Goal: Information Seeking & Learning: Find specific fact

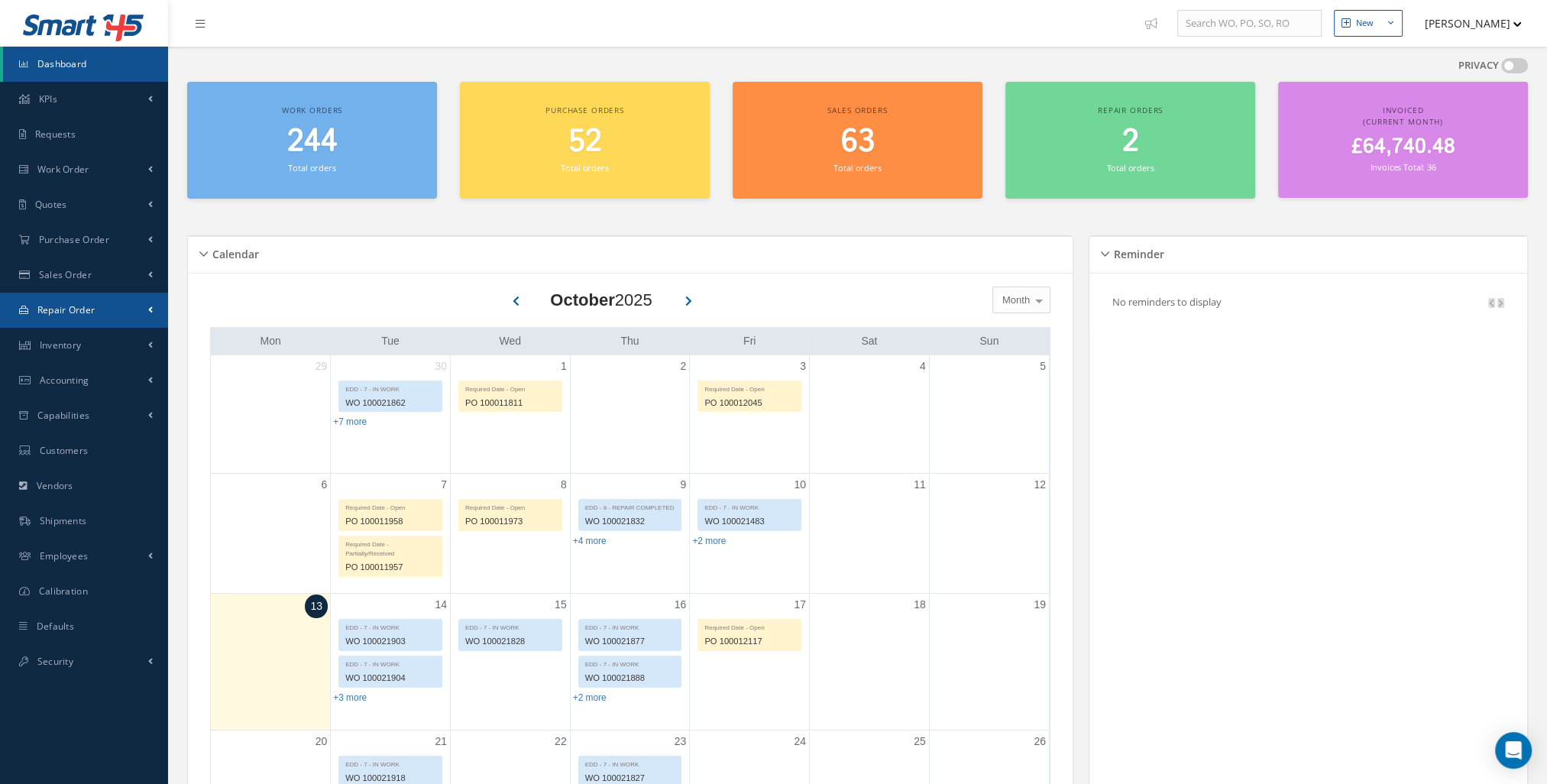
click at [141, 313] on link "Repair Order" at bounding box center [84, 309] width 168 height 35
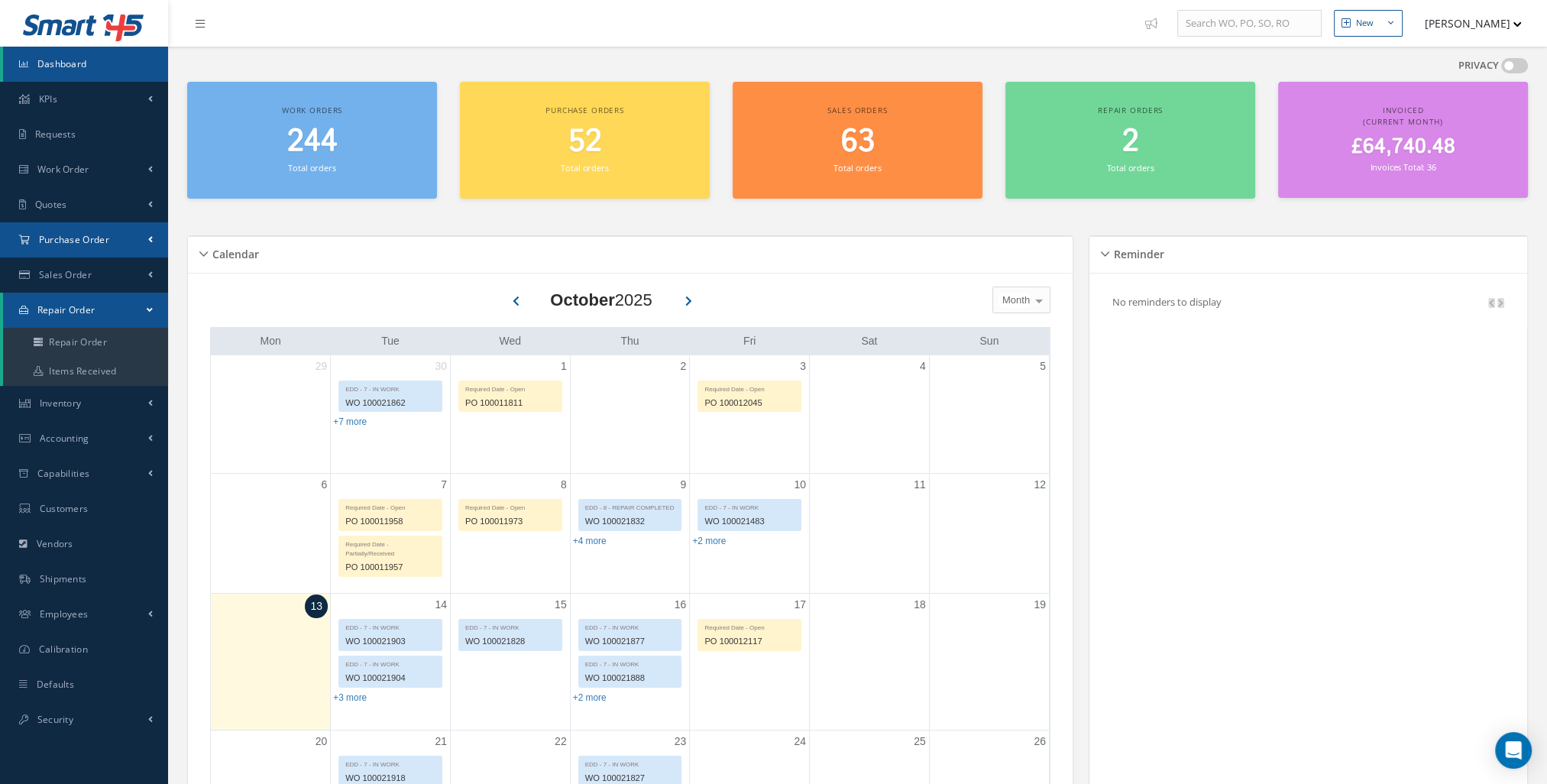
click at [123, 249] on link "Purchase Order" at bounding box center [84, 239] width 168 height 35
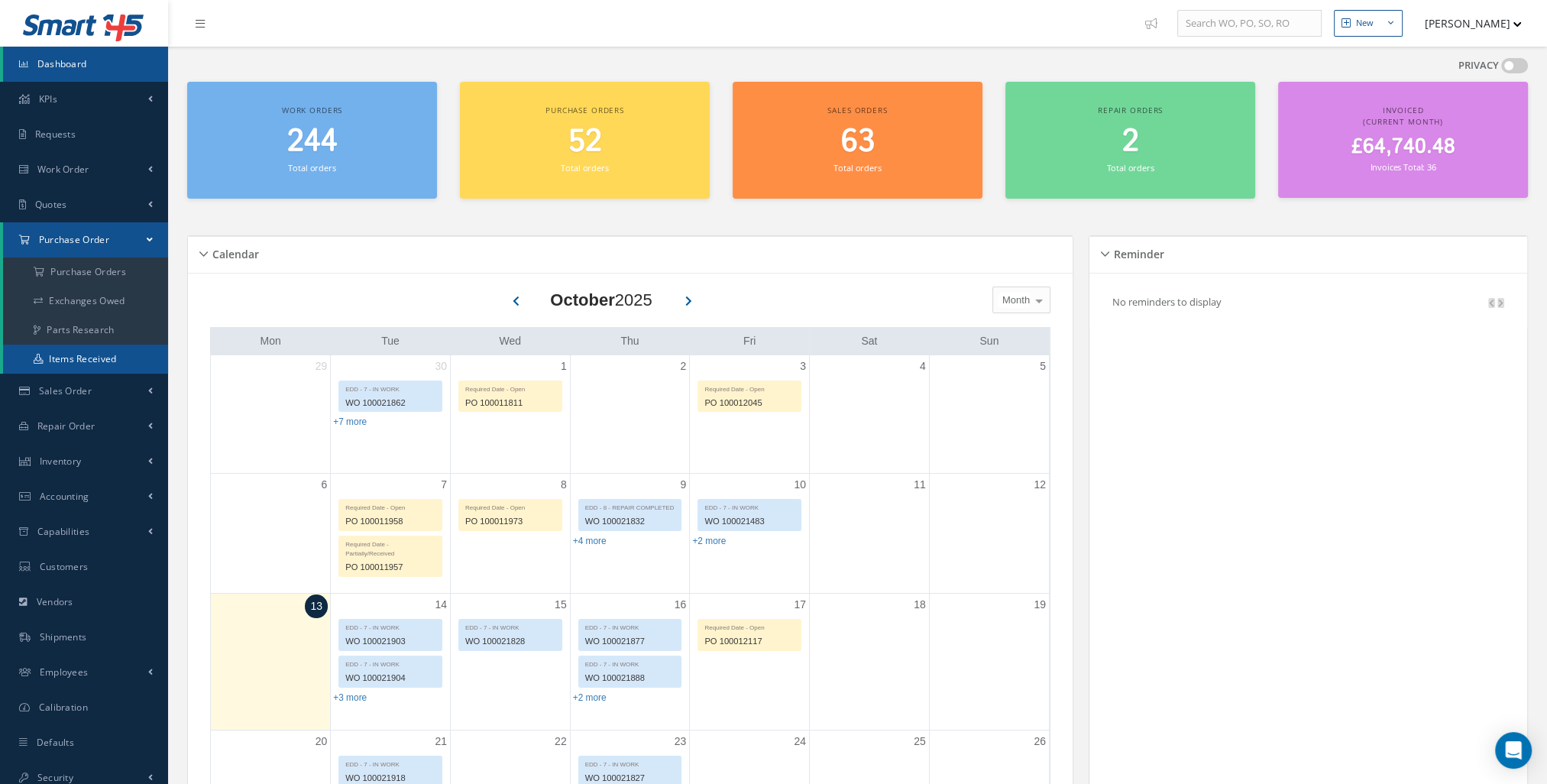
click at [114, 364] on link "Items Received" at bounding box center [85, 359] width 165 height 29
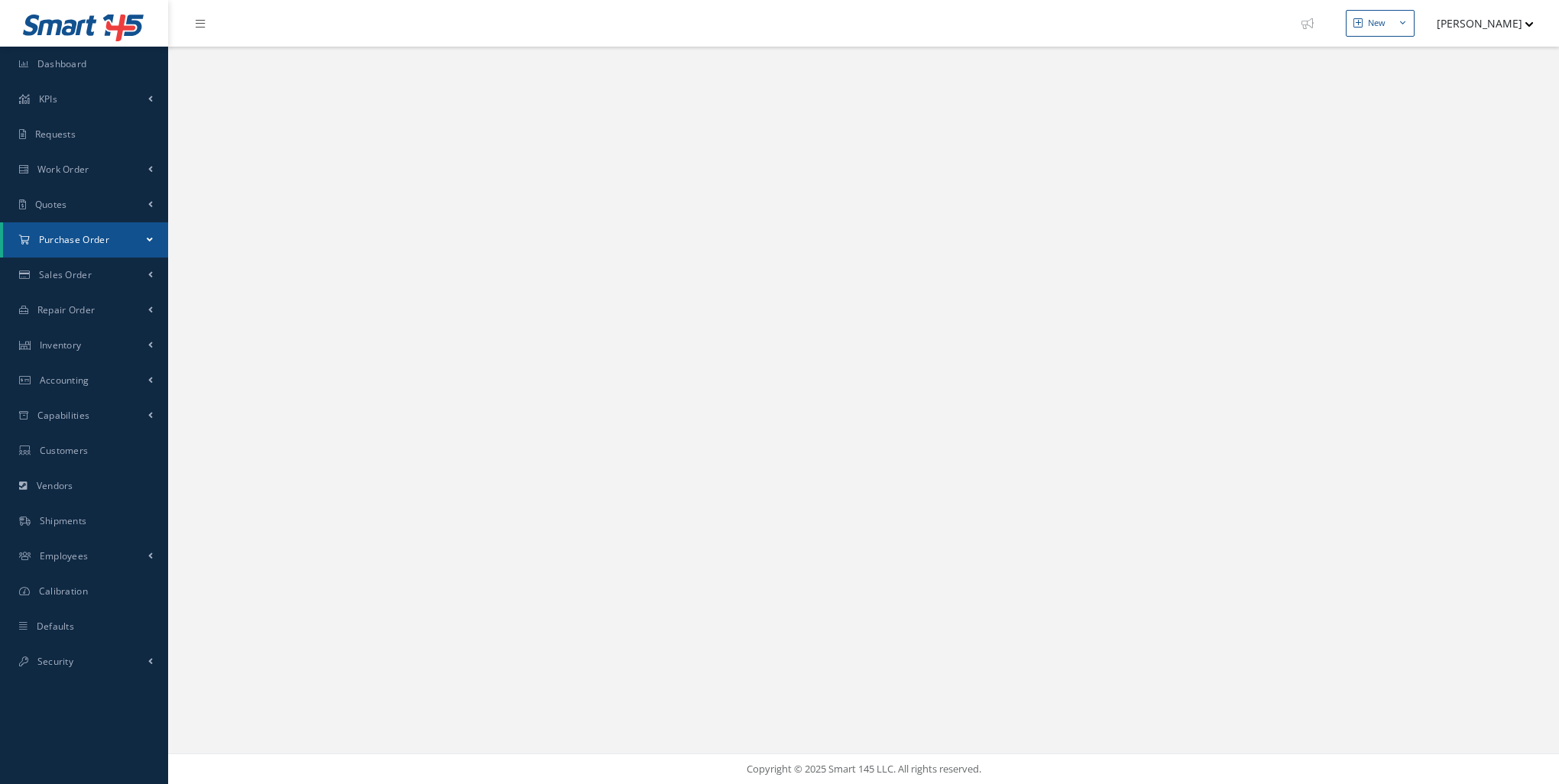
select select "25"
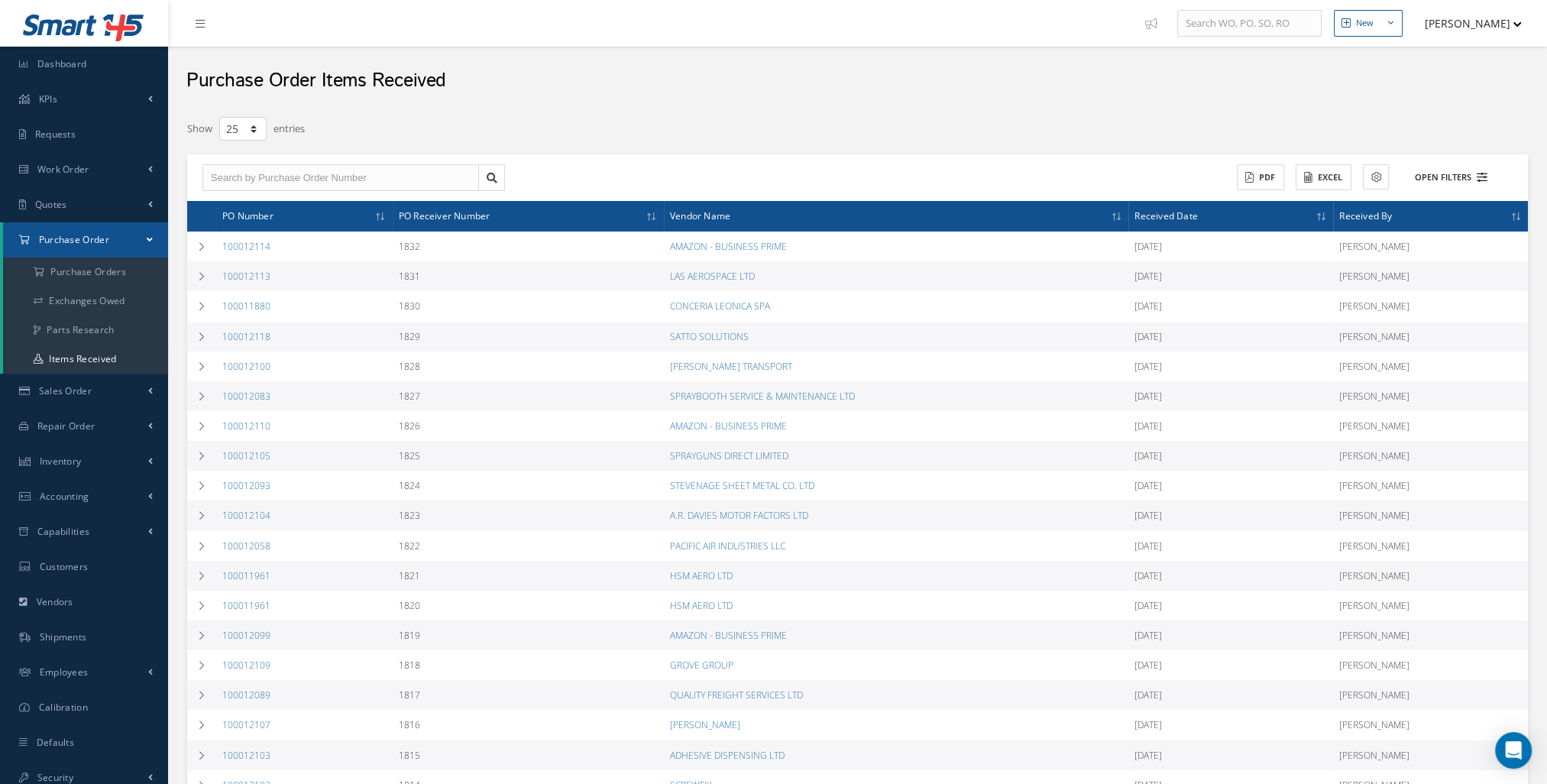
click at [1444, 177] on button "Open Filters" at bounding box center [1444, 177] width 87 height 25
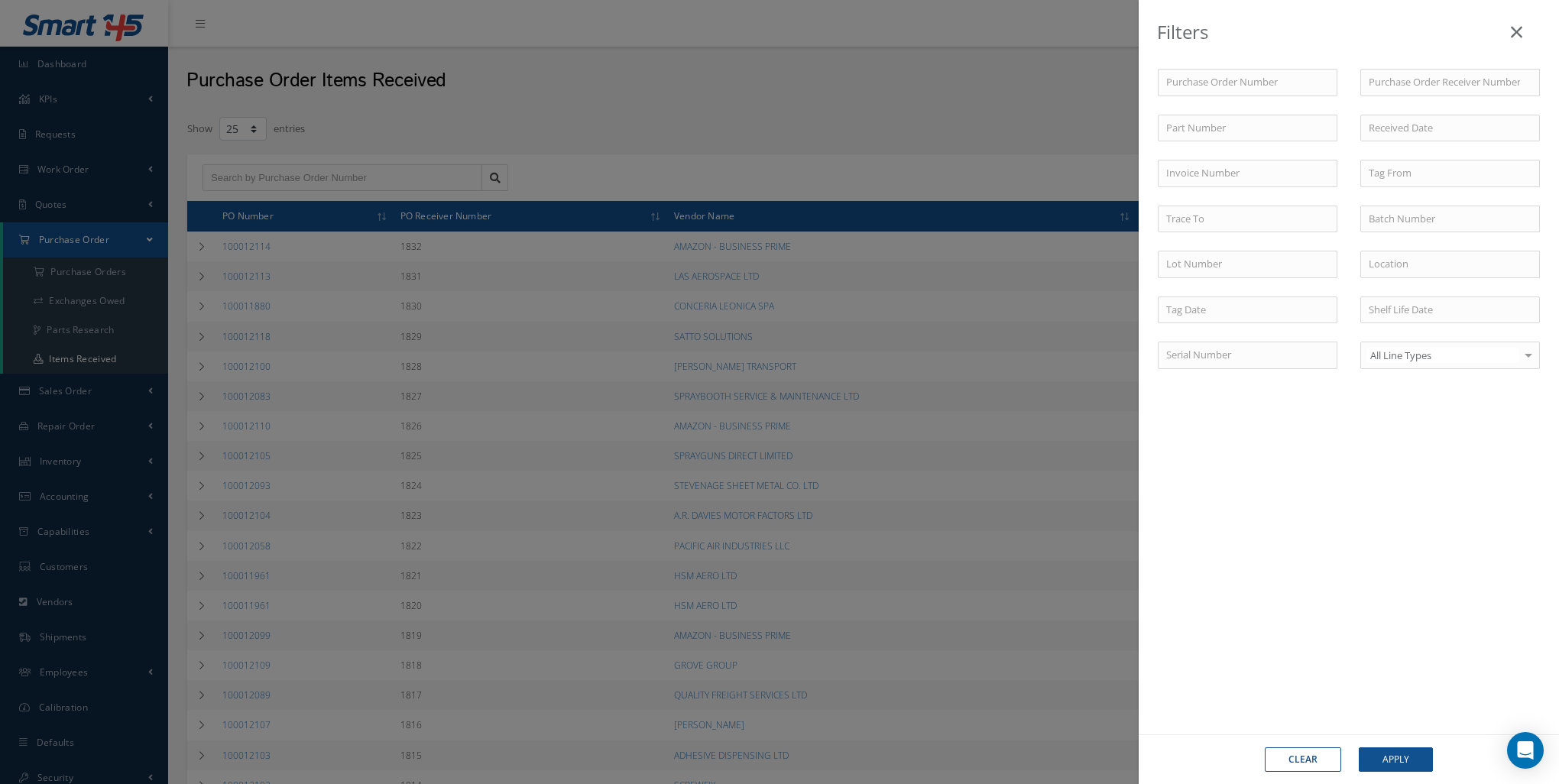
click at [83, 309] on div "Filters Purchase Order Number Purchase Order Receiver Number Part Number Invoic…" at bounding box center [779, 392] width 1559 height 784
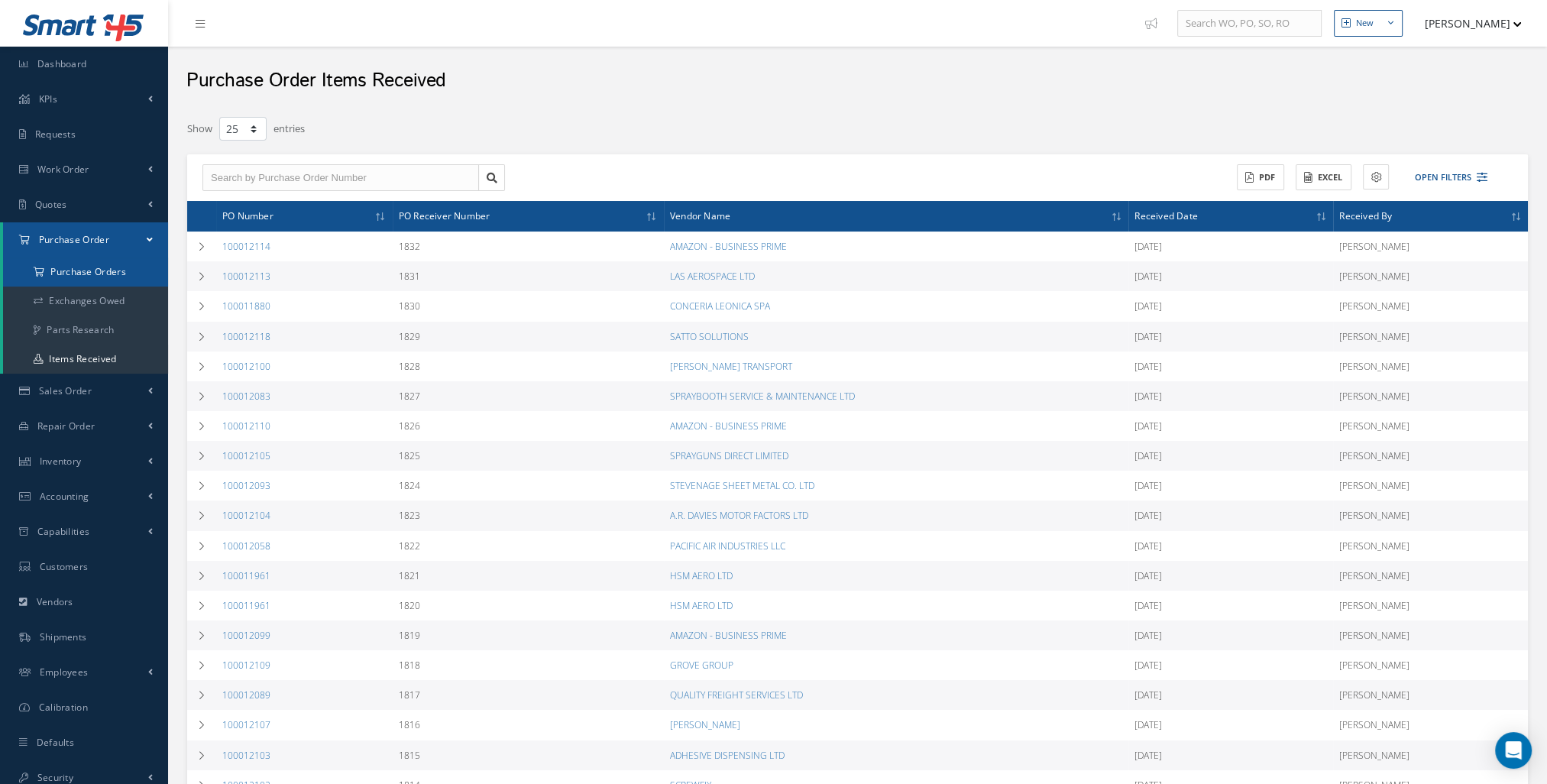
click at [97, 270] on a=1&status_id=2&status_id=3&status_id=5&collapsedFilters"] "Purchase Orders" at bounding box center [85, 272] width 165 height 29
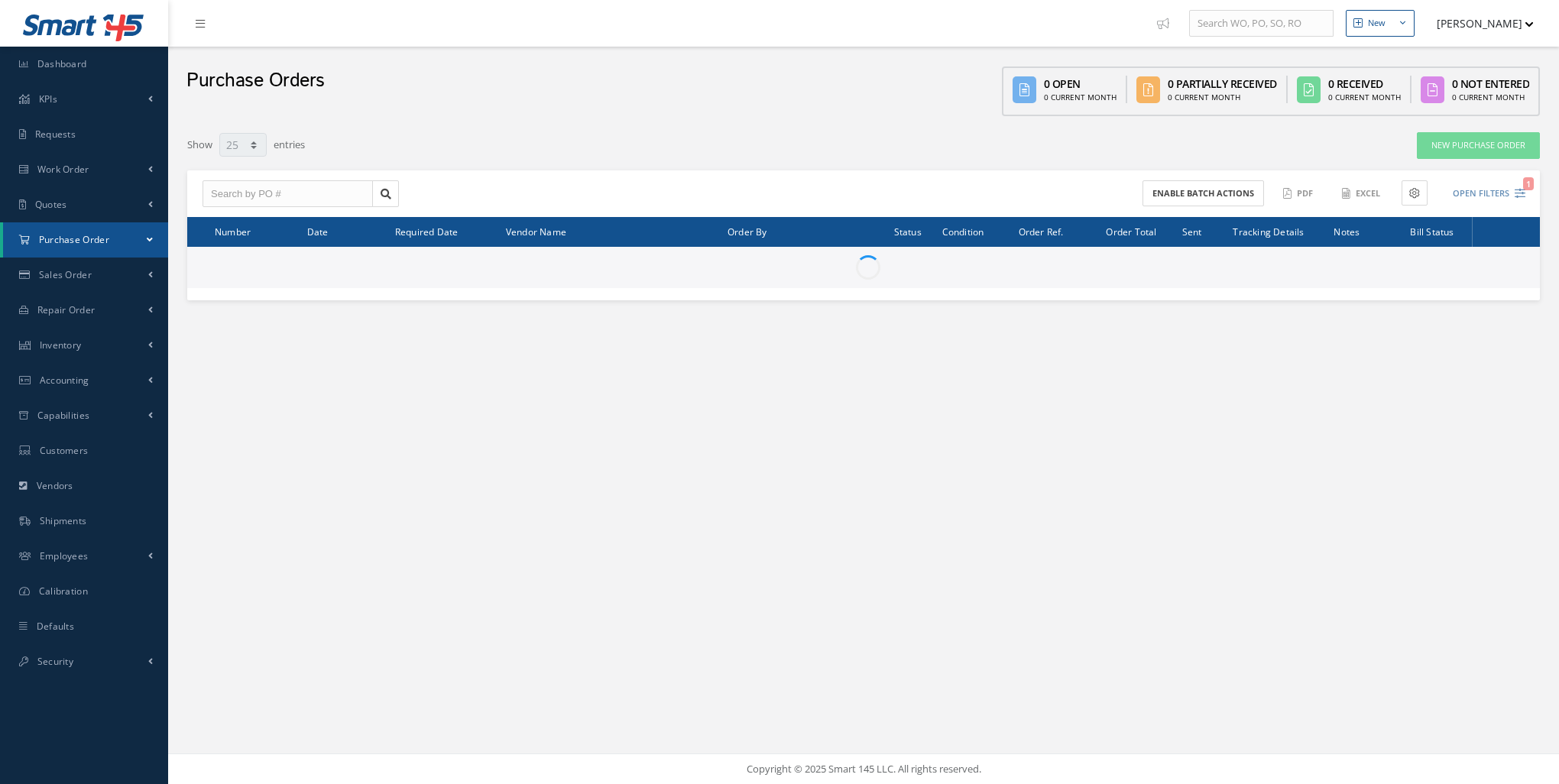
select select "25"
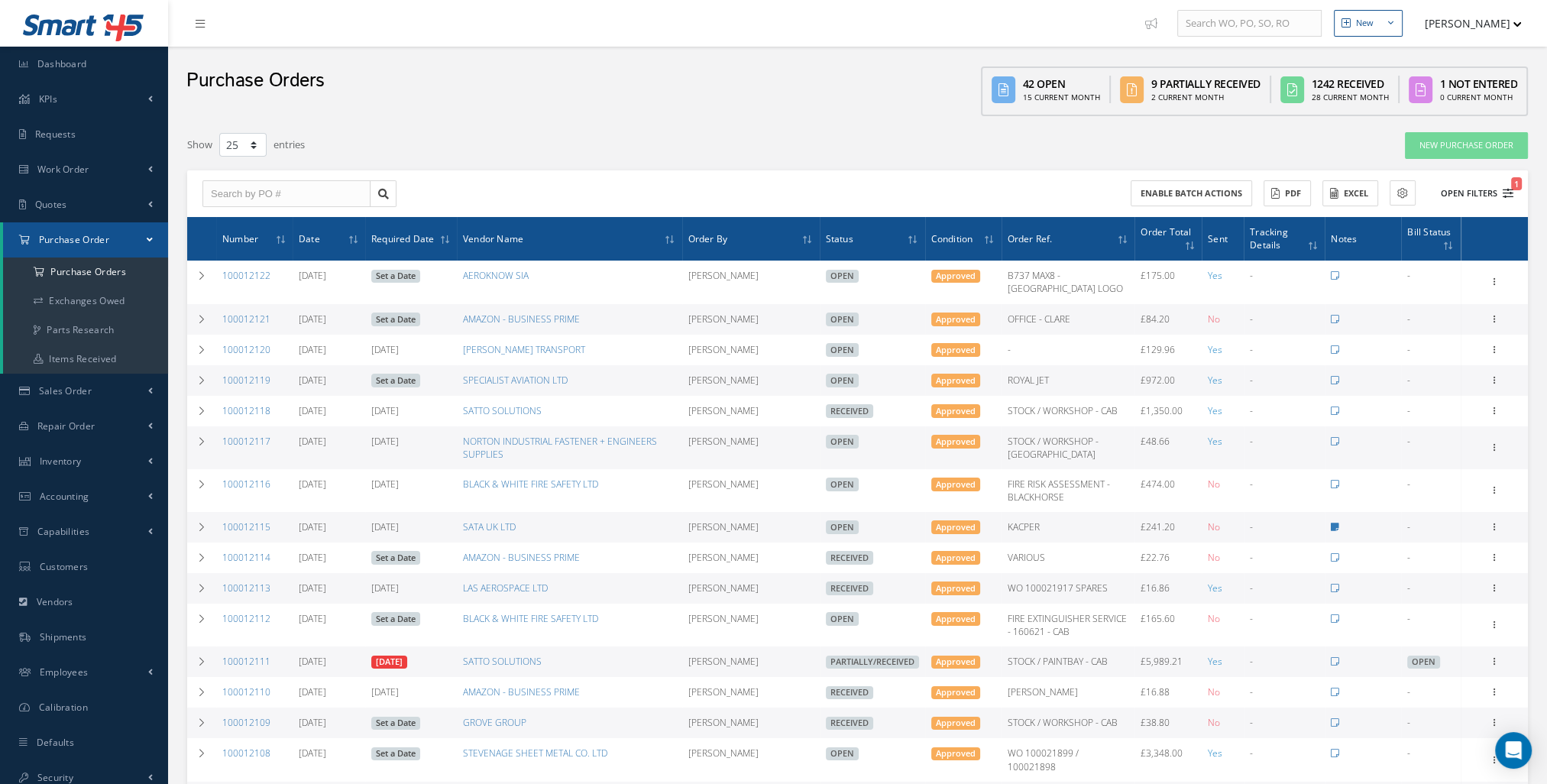
click at [1488, 192] on button "Open Filters 1" at bounding box center [1470, 194] width 87 height 25
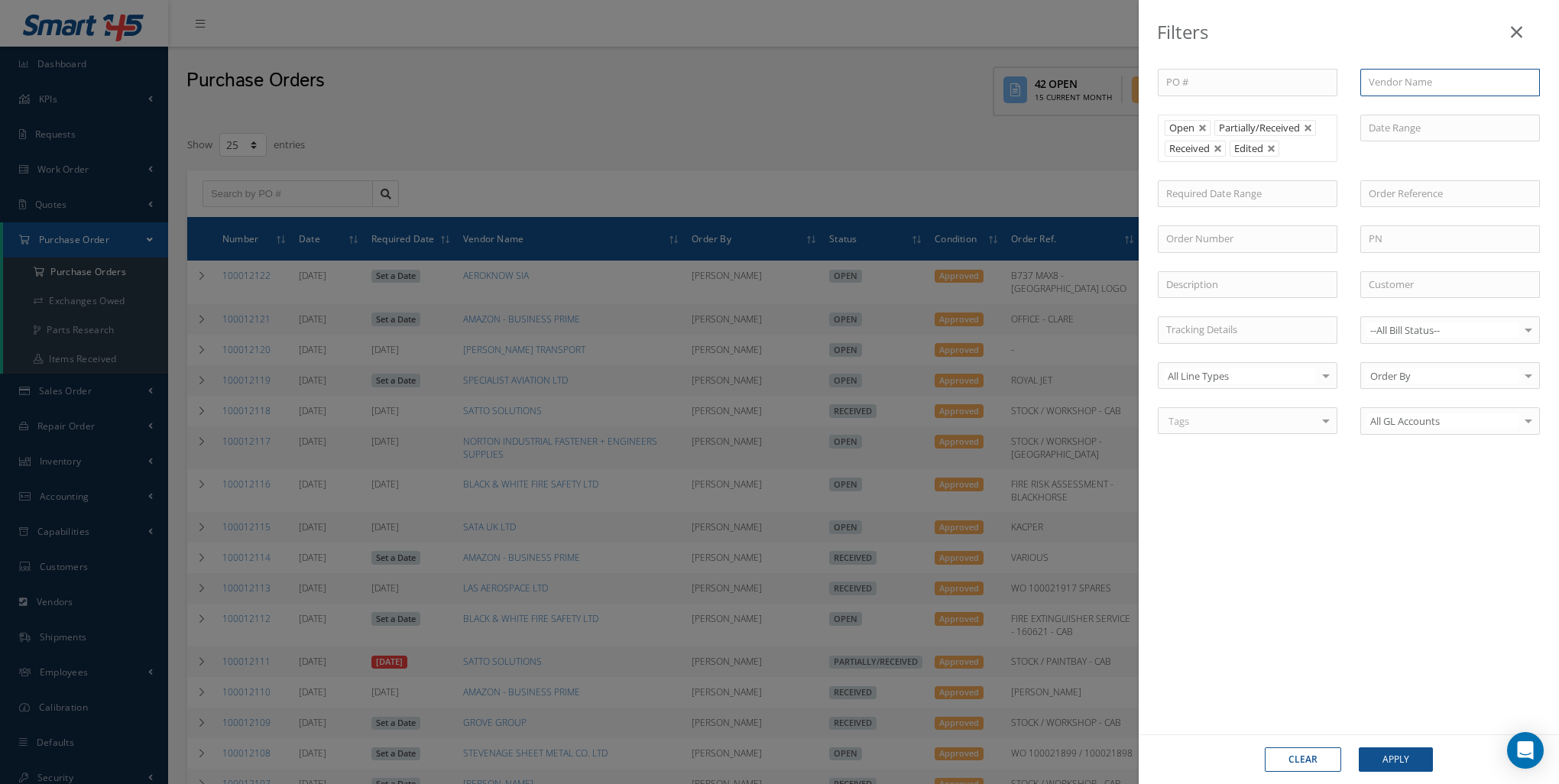
click at [1418, 72] on input "text" at bounding box center [1449, 82] width 179 height 28
click at [1414, 105] on span "HANSAIR LOGISTICS INC" at bounding box center [1424, 109] width 112 height 13
type input "HANSAIR LOGISTICS INC"
click at [1381, 749] on button "Apply" at bounding box center [1396, 759] width 74 height 24
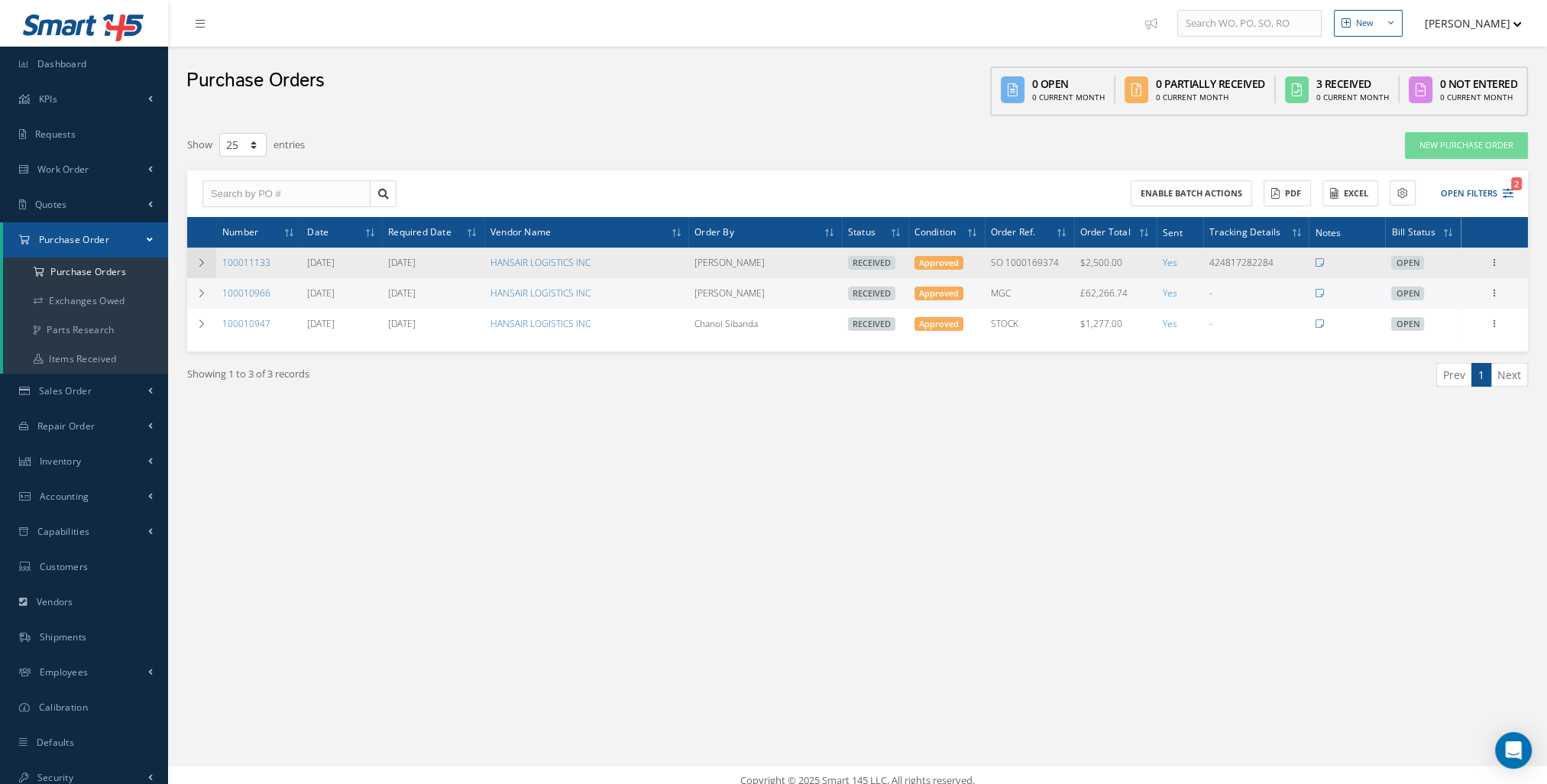
click at [201, 260] on icon at bounding box center [202, 262] width 11 height 9
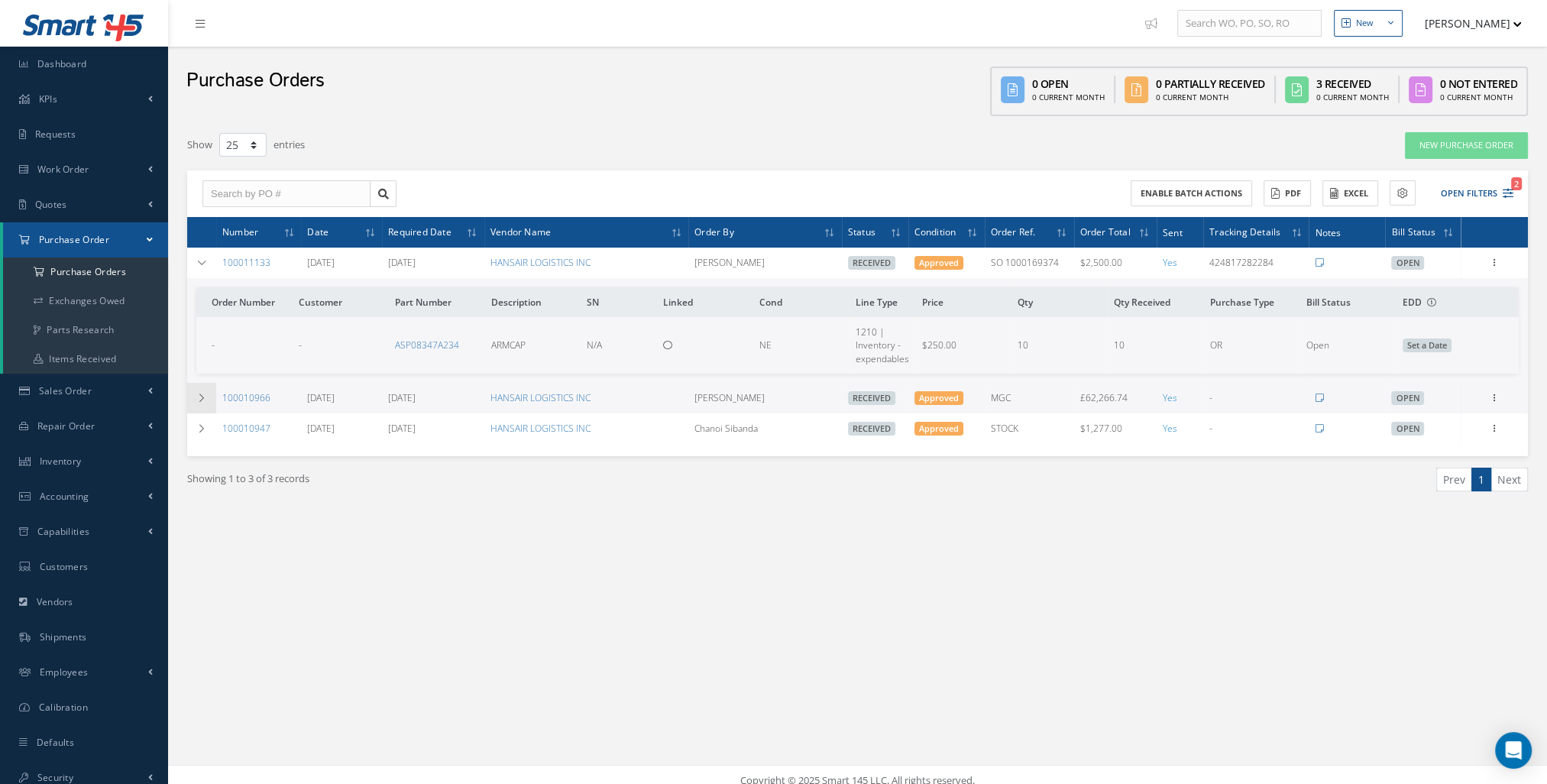
click at [202, 399] on icon at bounding box center [202, 398] width 11 height 9
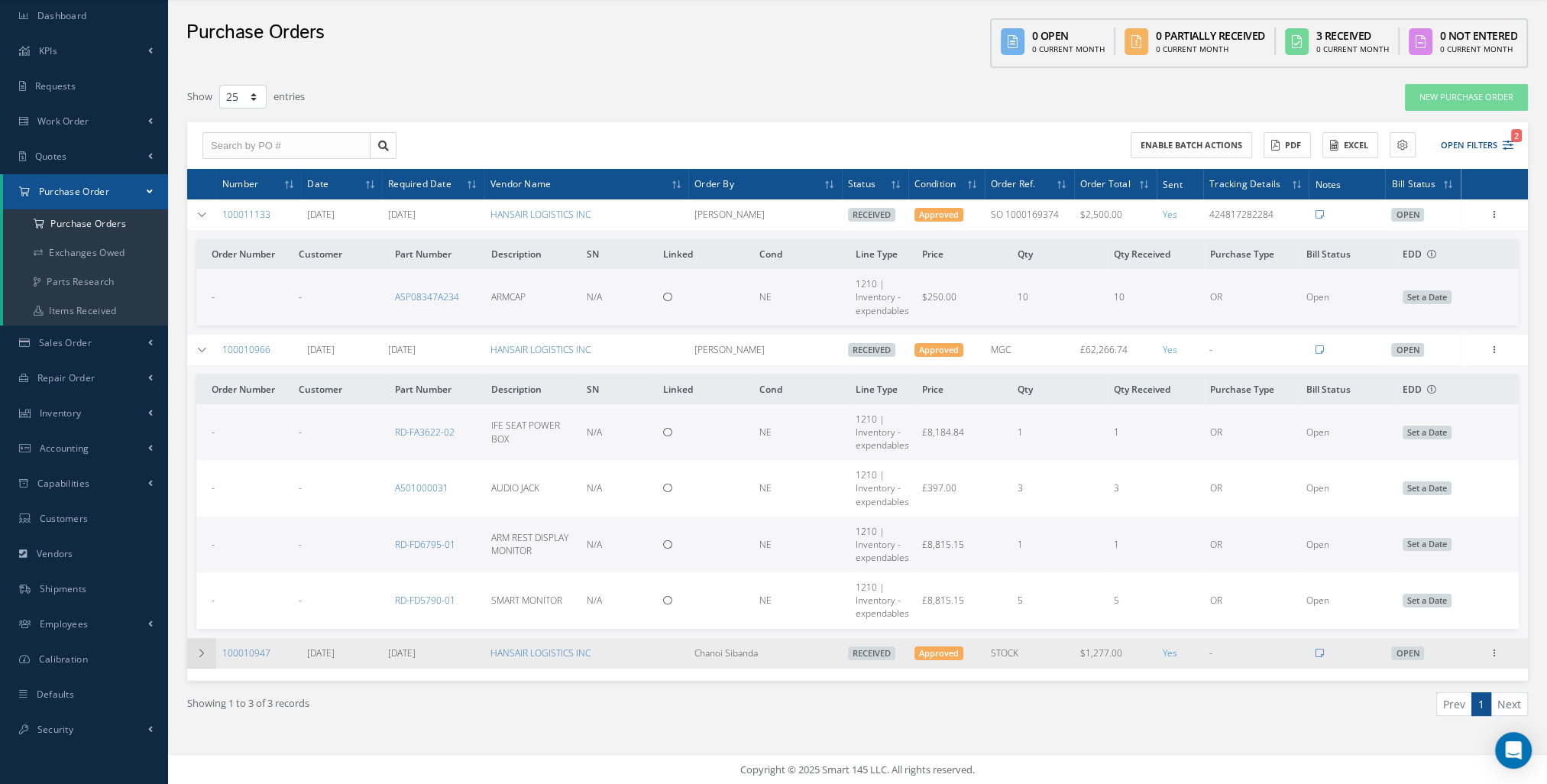
click at [211, 653] on td at bounding box center [202, 653] width 29 height 30
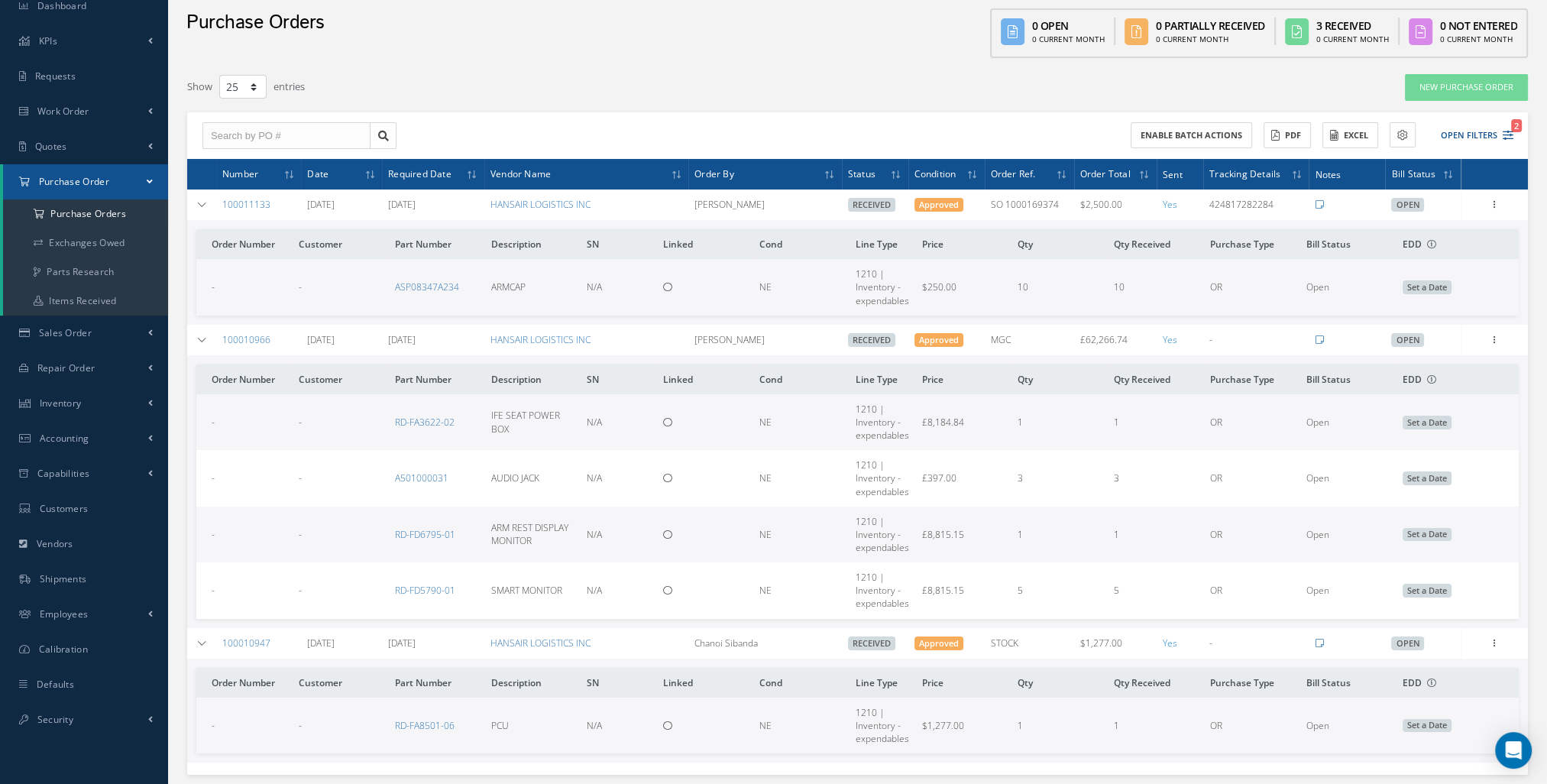
scroll to position [153, 0]
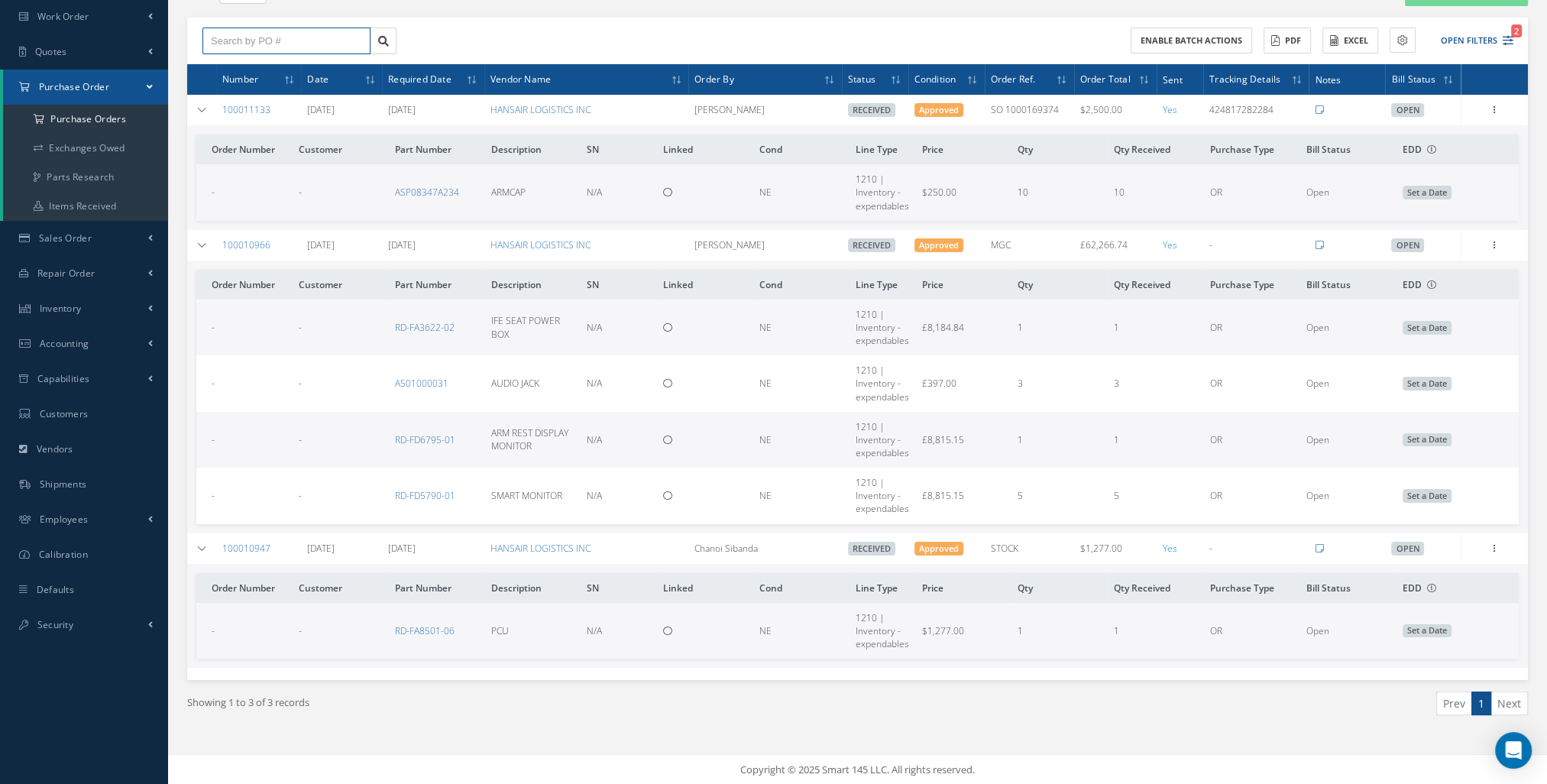
click at [281, 41] on input "text" at bounding box center [286, 41] width 168 height 28
click at [123, 310] on link "Inventory" at bounding box center [84, 308] width 168 height 35
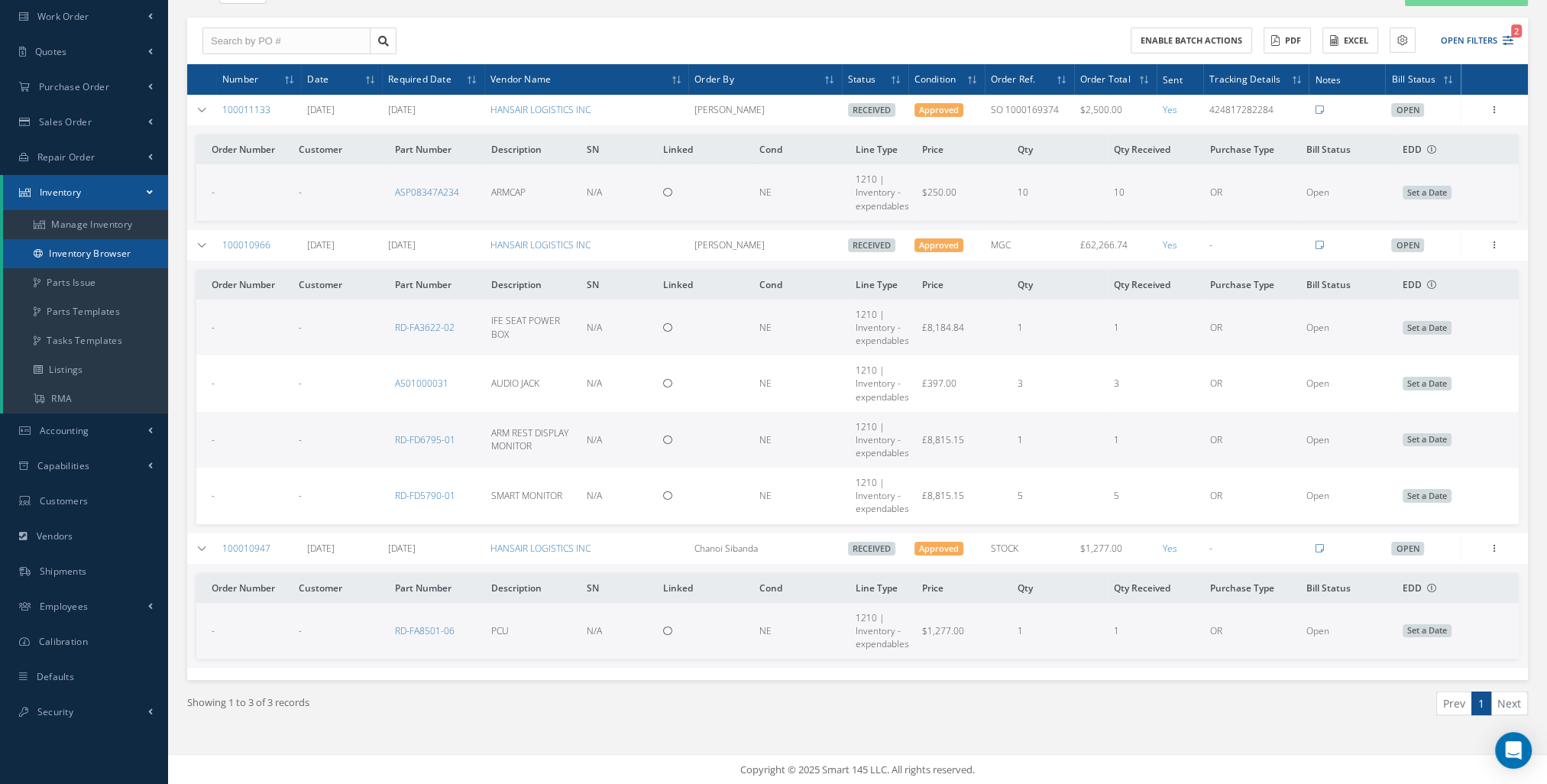
click at [106, 252] on link "Inventory Browser" at bounding box center [85, 253] width 165 height 29
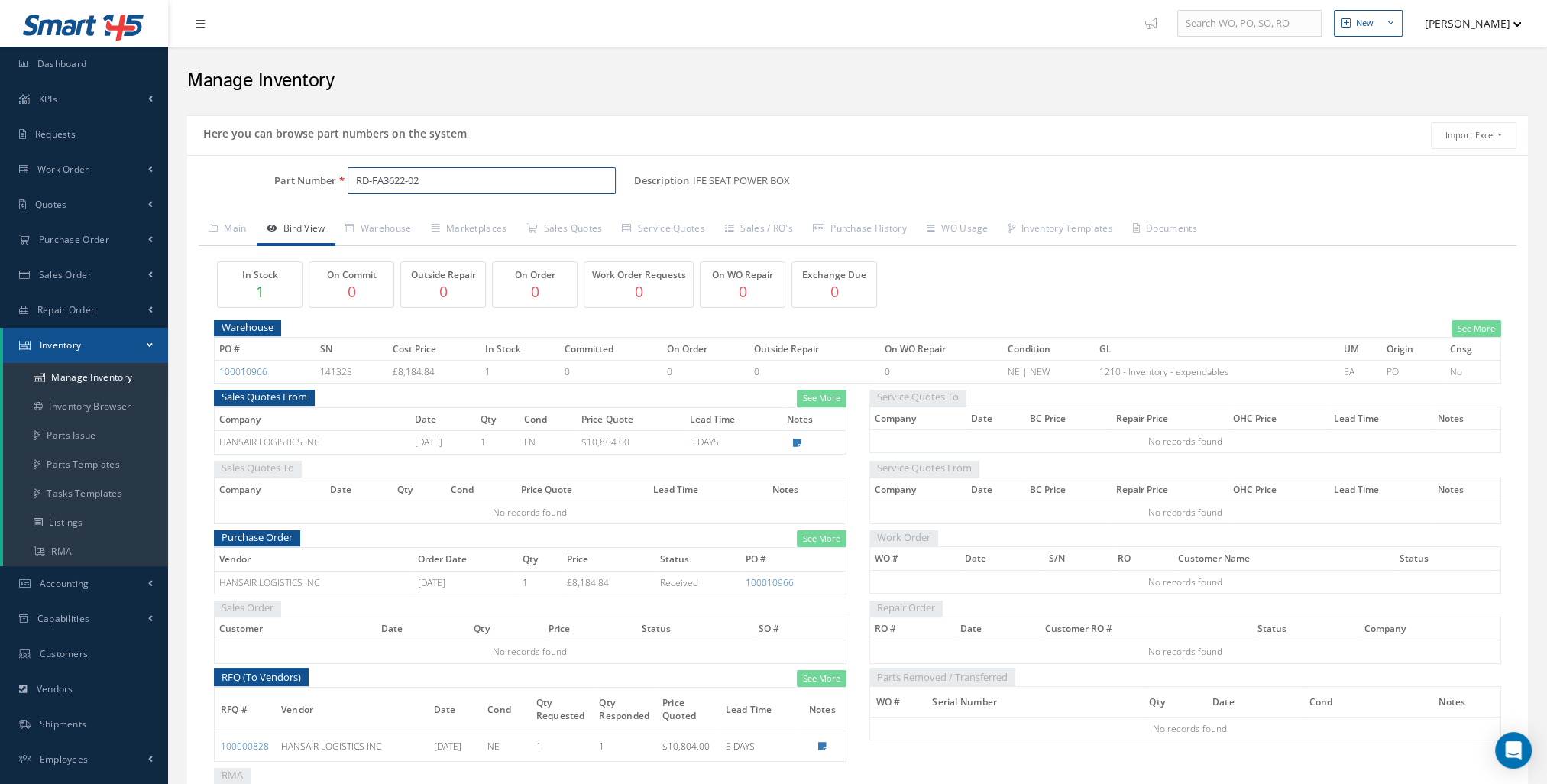
drag, startPoint x: 427, startPoint y: 181, endPoint x: 345, endPoint y: 181, distance: 82.0
click at [345, 181] on div "RD-FA3622-02" at bounding box center [485, 181] width 298 height 28
click at [95, 403] on link "Inventory Browser" at bounding box center [85, 406] width 165 height 29
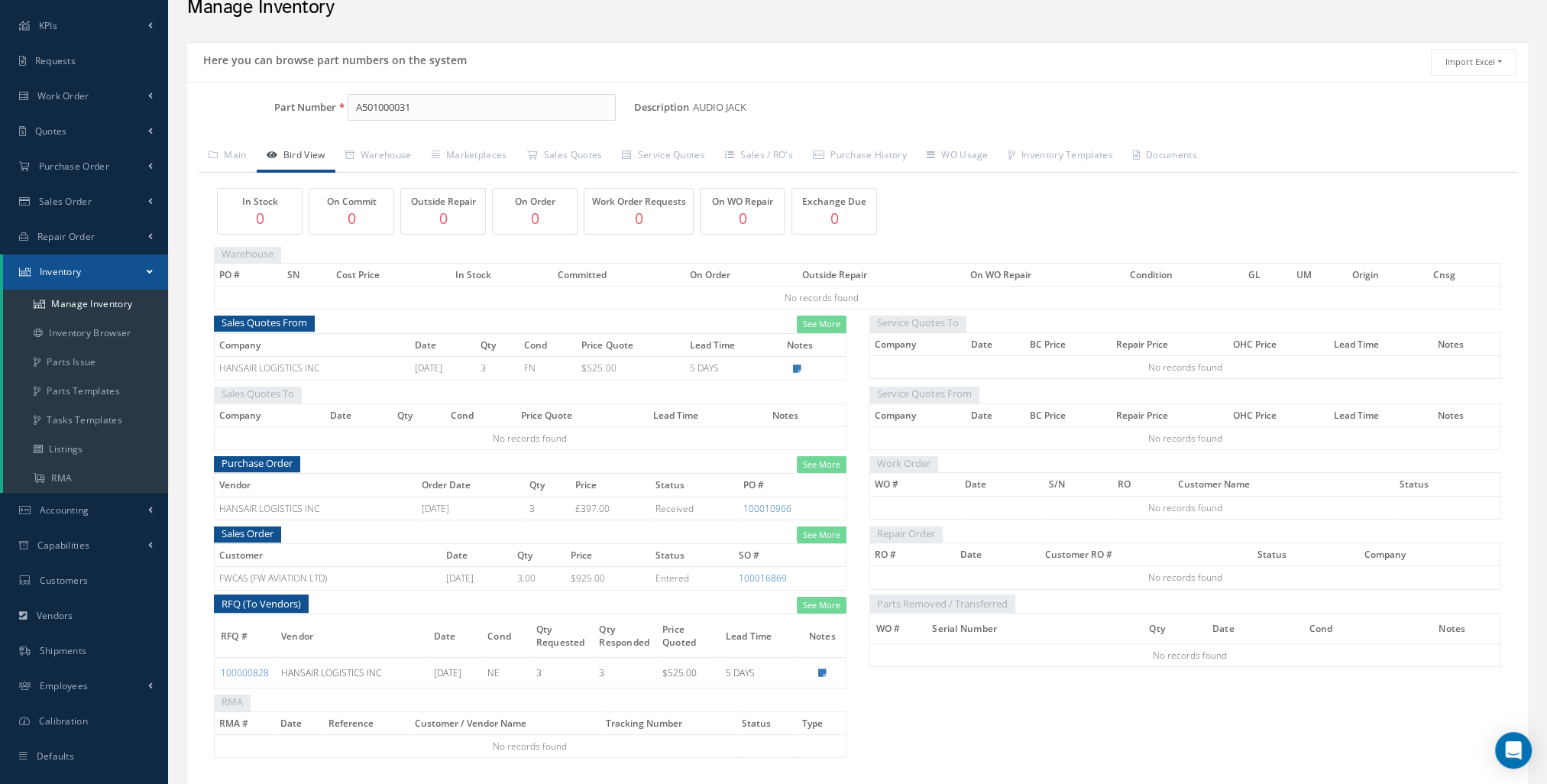
scroll to position [48, 0]
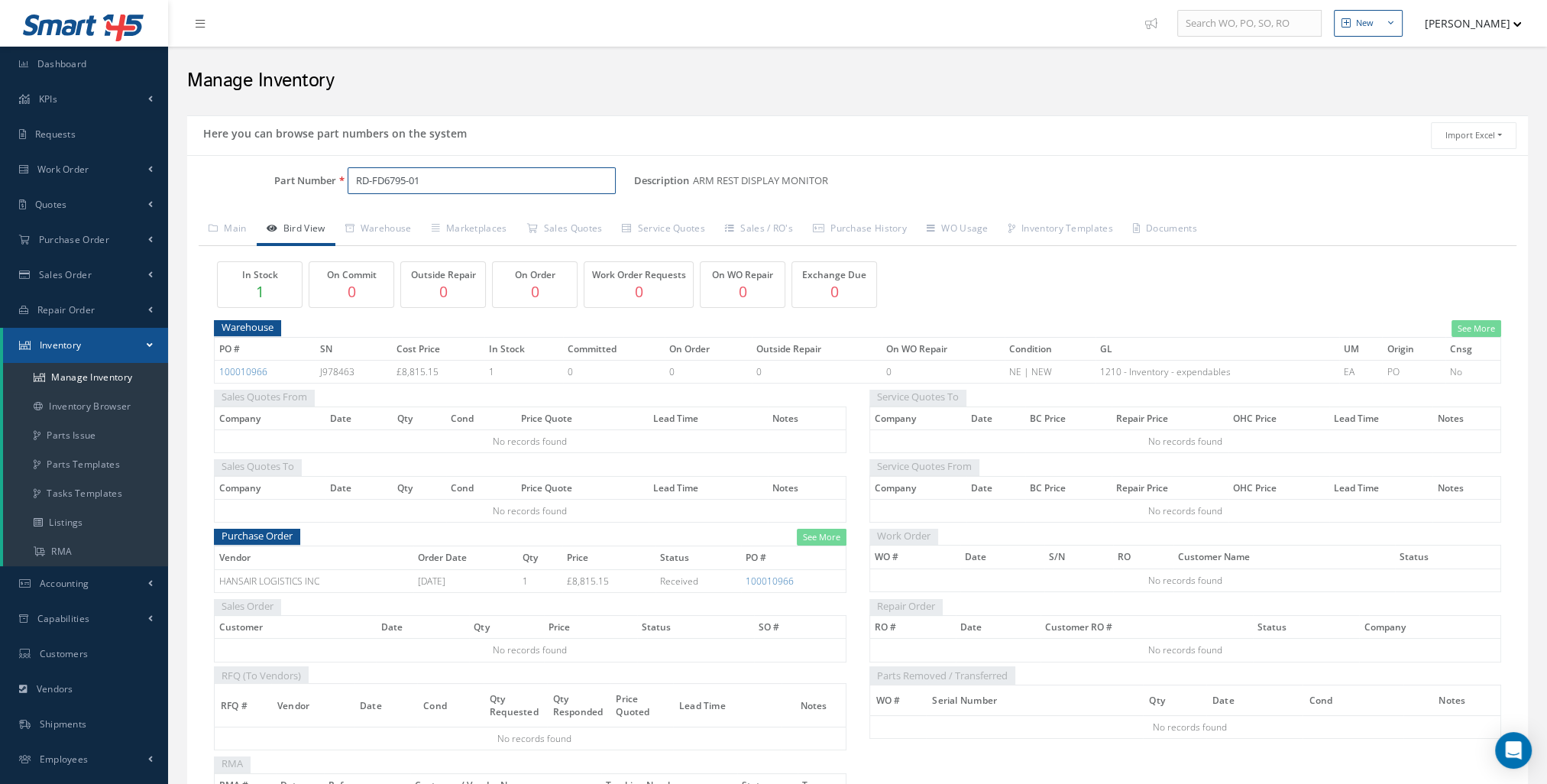
drag, startPoint x: 455, startPoint y: 171, endPoint x: 343, endPoint y: 173, distance: 112.0
click at [343, 173] on div "RD-FD6795-01" at bounding box center [485, 181] width 298 height 28
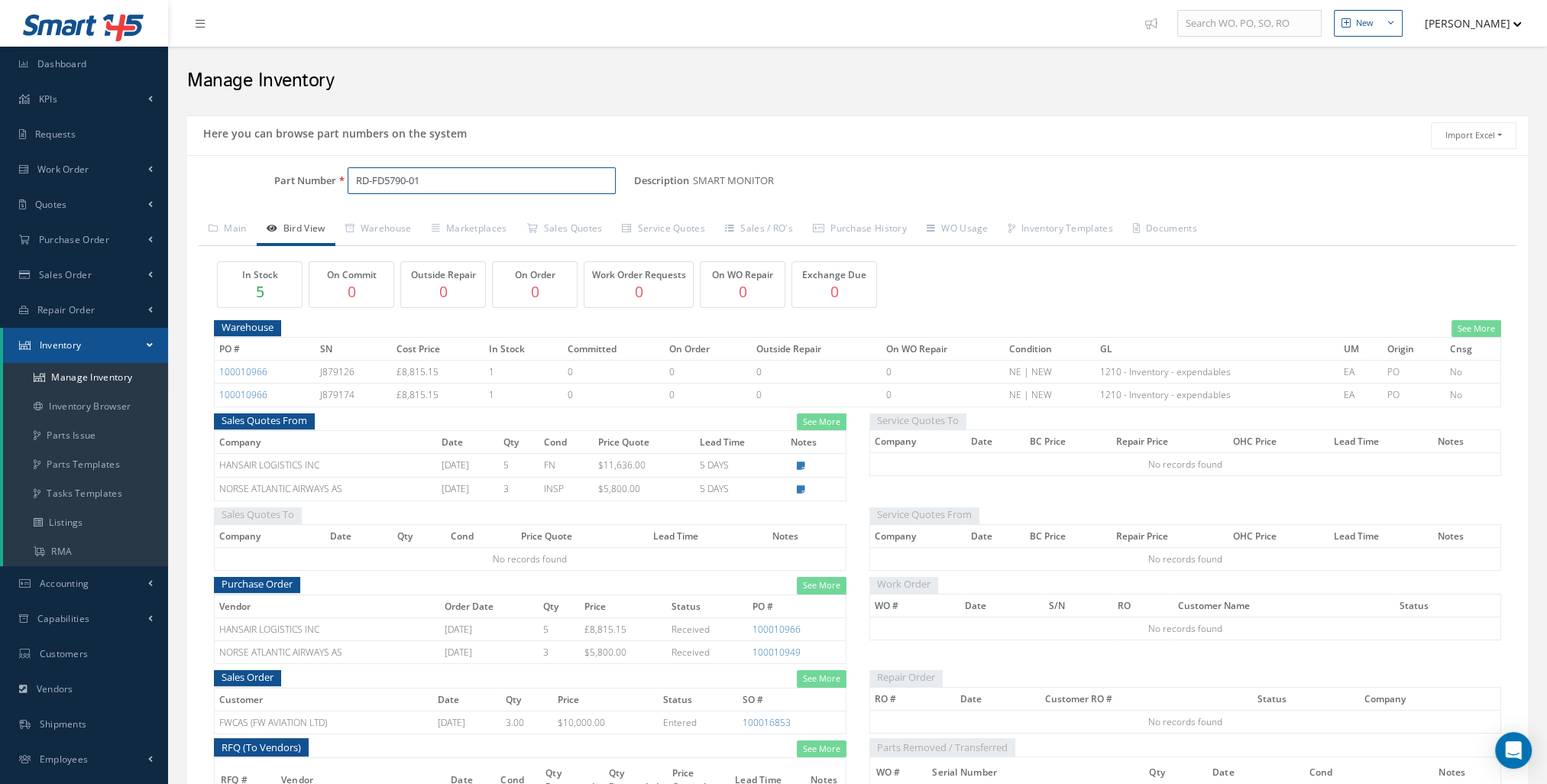
drag, startPoint x: 434, startPoint y: 177, endPoint x: 301, endPoint y: 225, distance: 141.4
click at [281, 183] on div "Part Number RD-FD5790-01" at bounding box center [410, 181] width 447 height 28
click at [128, 72] on link "Dashboard" at bounding box center [84, 63] width 168 height 35
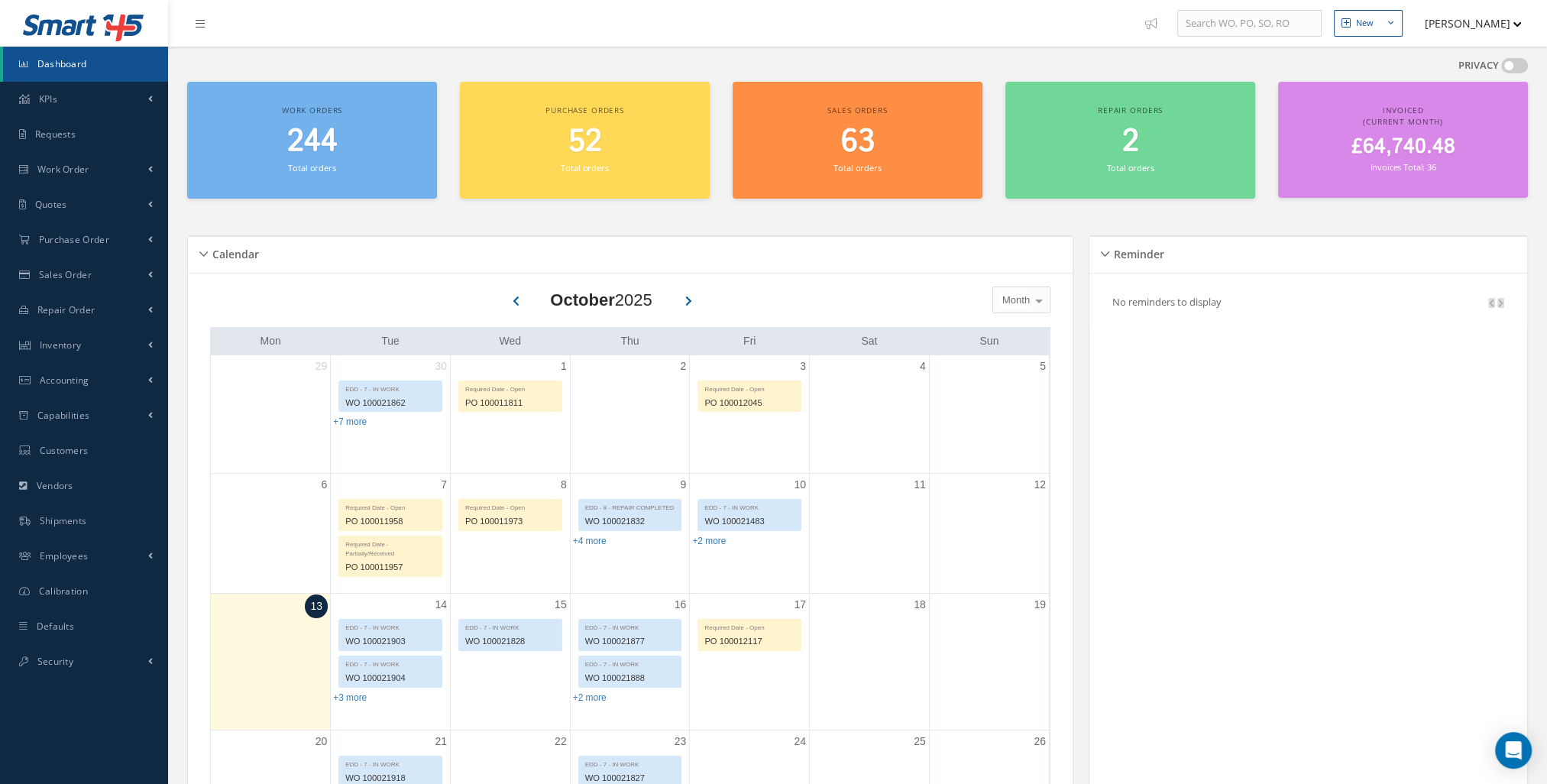
click at [1419, 144] on span "£64,740.48" at bounding box center [1403, 146] width 103 height 29
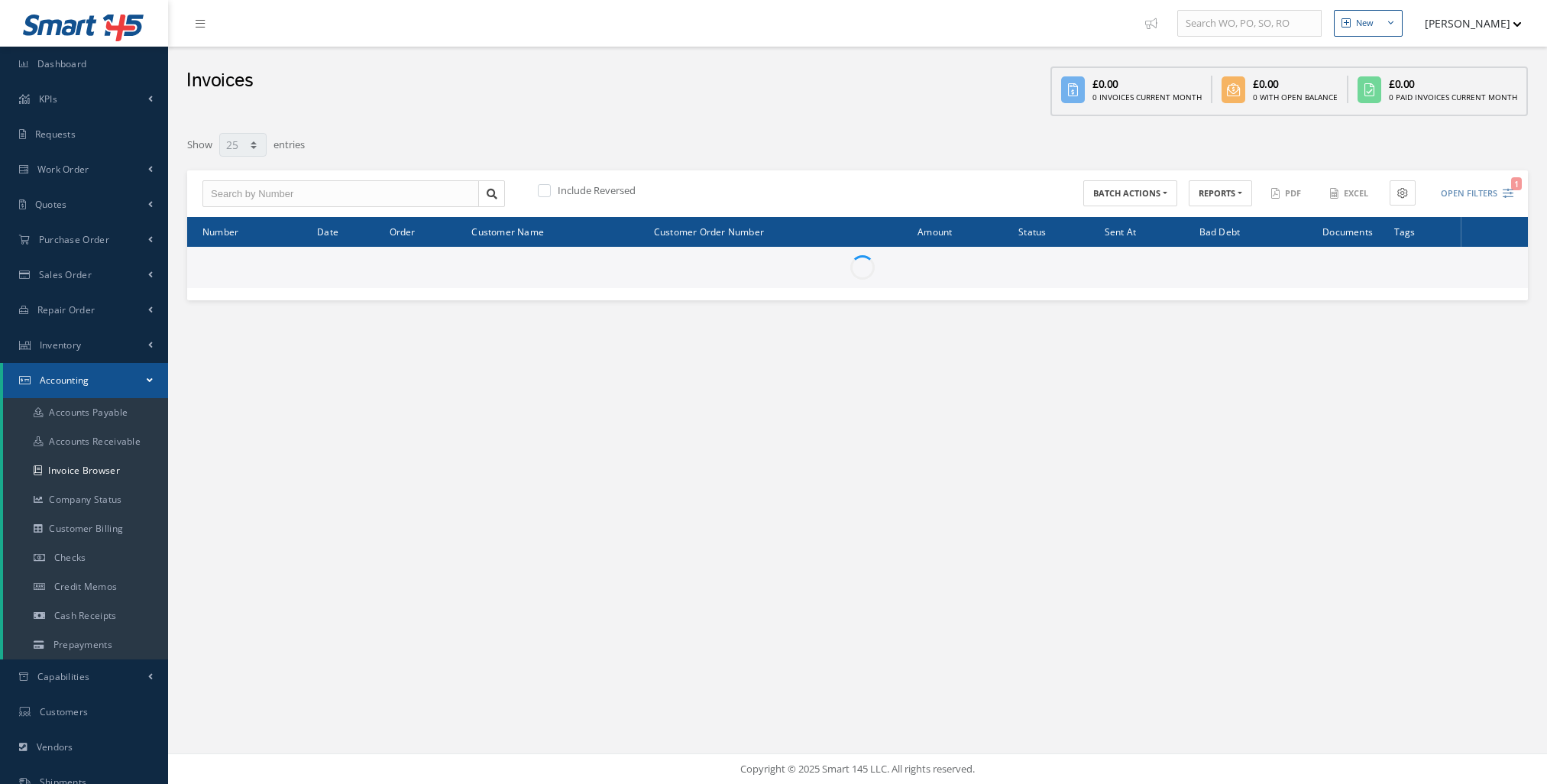
select select "25"
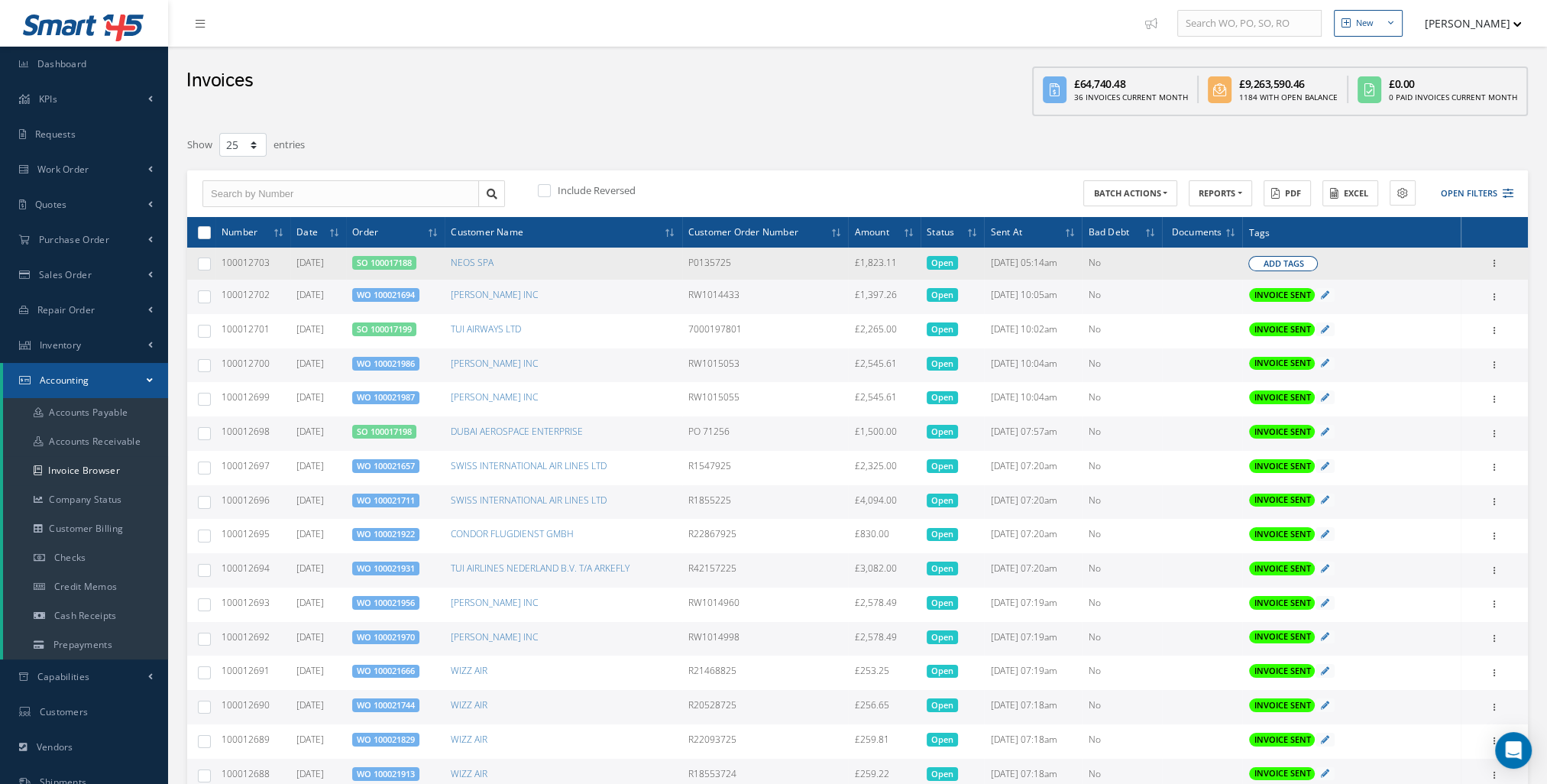
click at [1318, 260] on button "Add Tags" at bounding box center [1283, 263] width 70 height 15
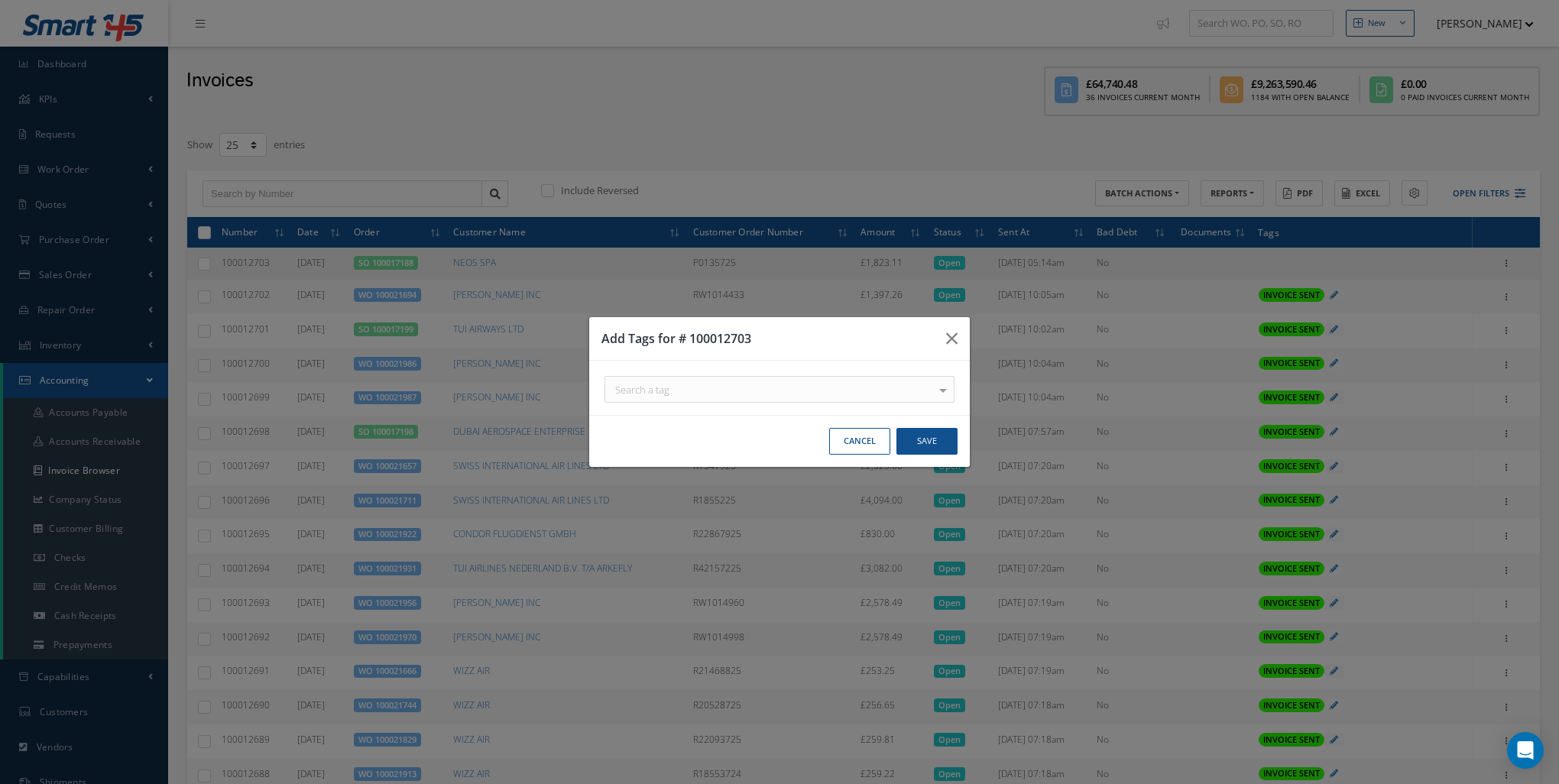
click at [886, 384] on div "Search a tag" at bounding box center [779, 389] width 350 height 27
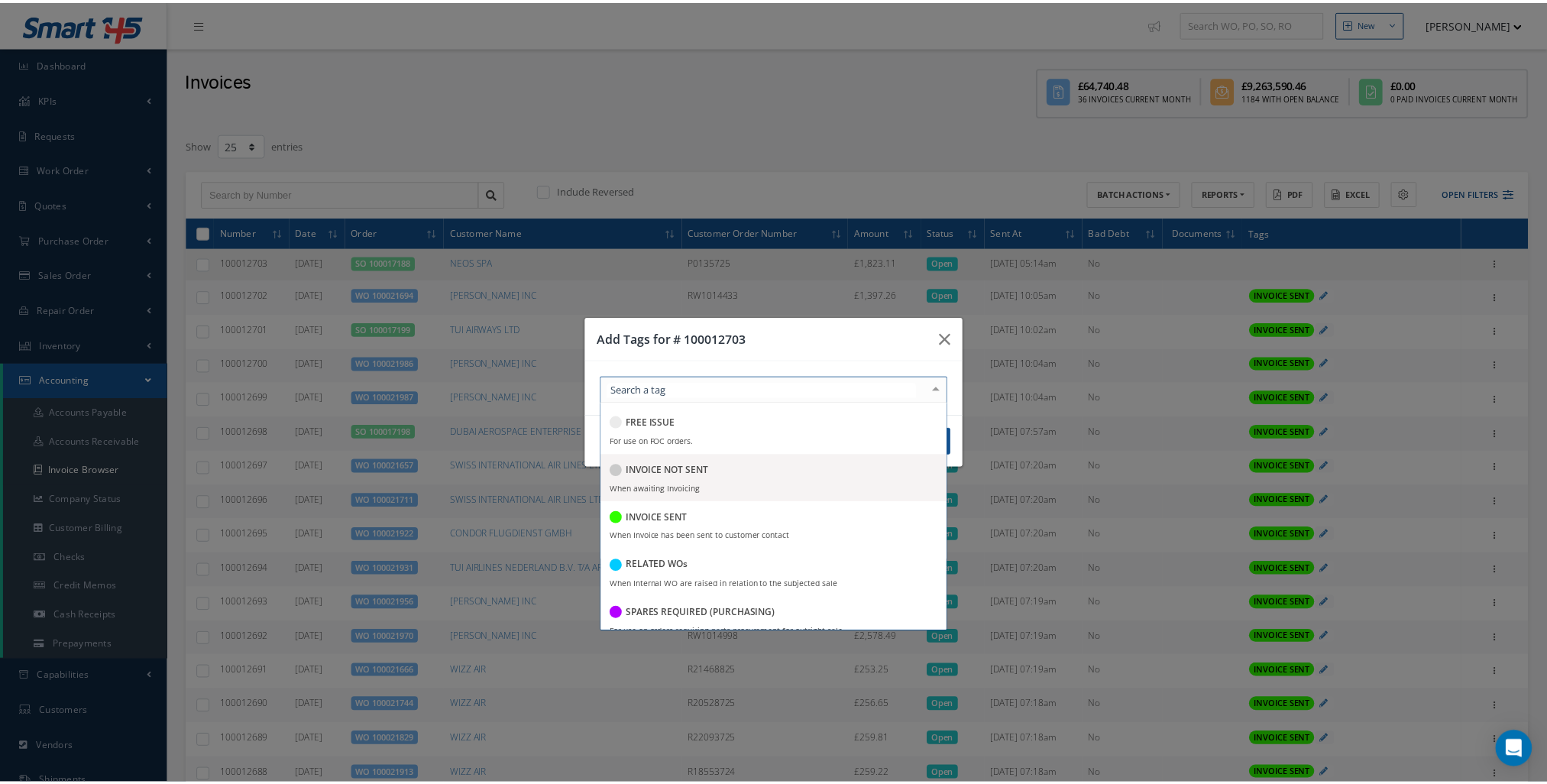
scroll to position [293, 0]
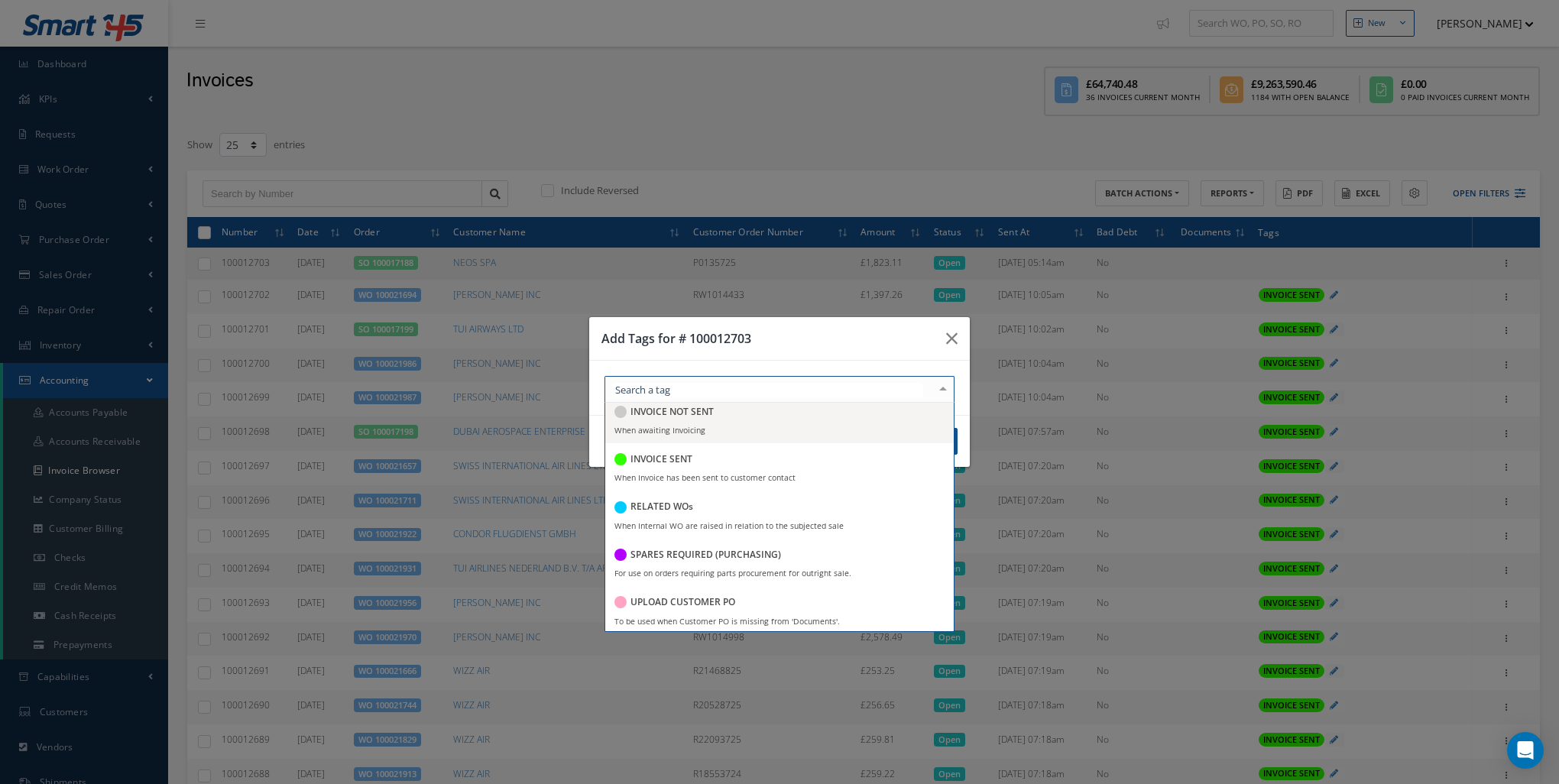
click at [682, 417] on h5 "INVOICE NOT SENT" at bounding box center [672, 412] width 83 height 11
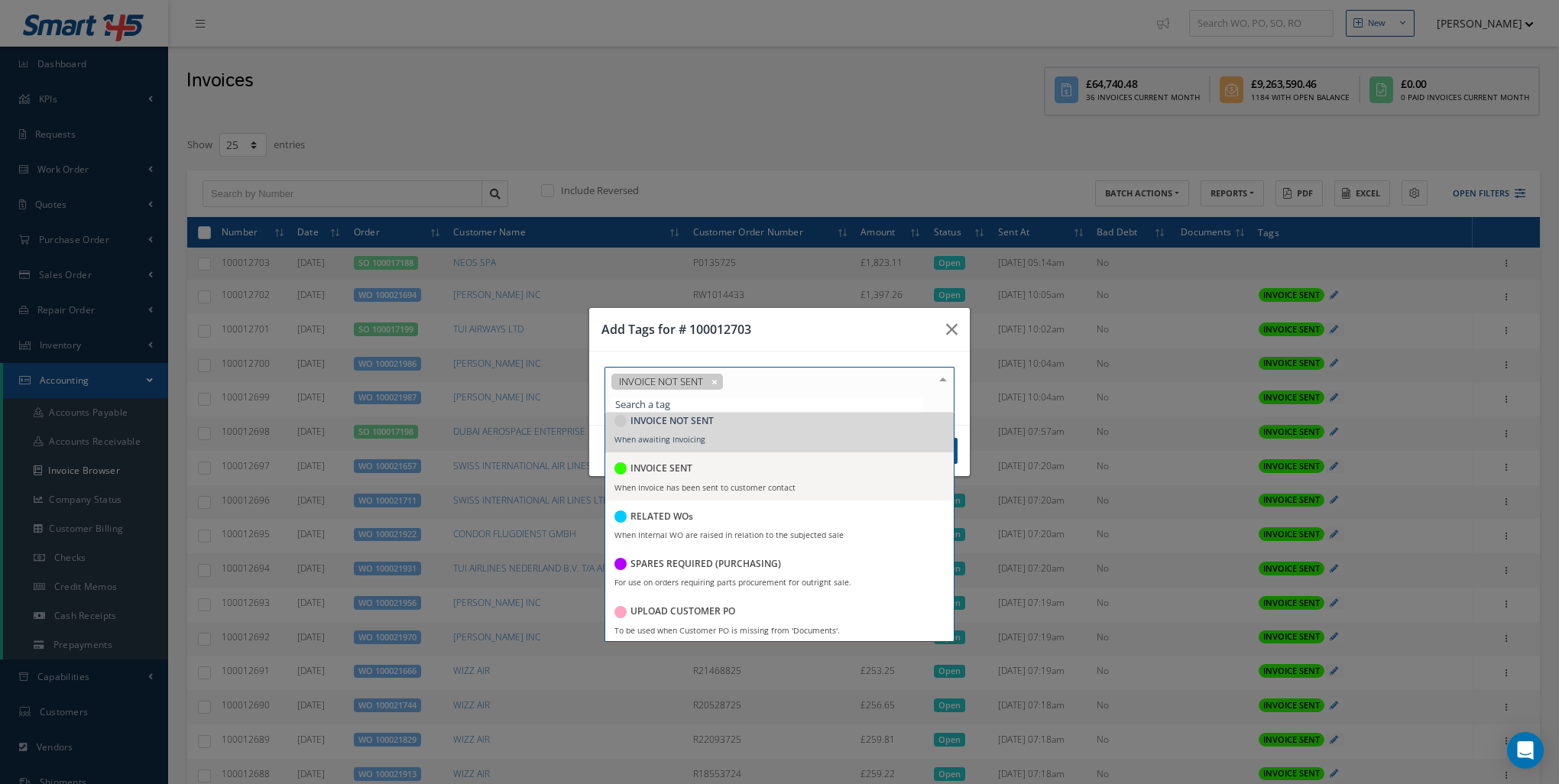
click at [967, 396] on div "INVOICE NOT SENT C of C Certification Req'd CAA FORM 1 Certification Req'd DO N…" at bounding box center [779, 388] width 380 height 73
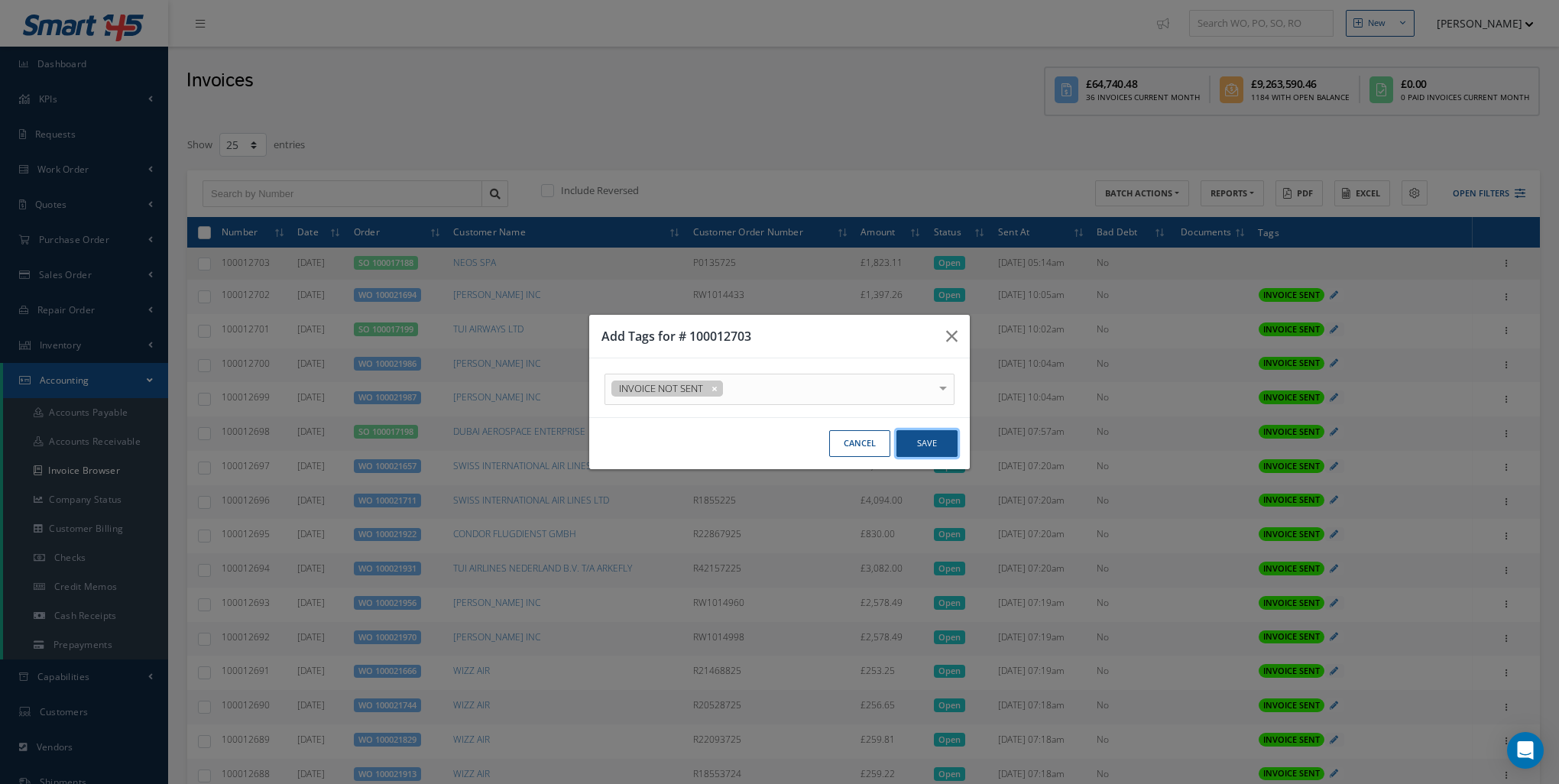
click at [932, 430] on button "Save" at bounding box center [927, 443] width 62 height 27
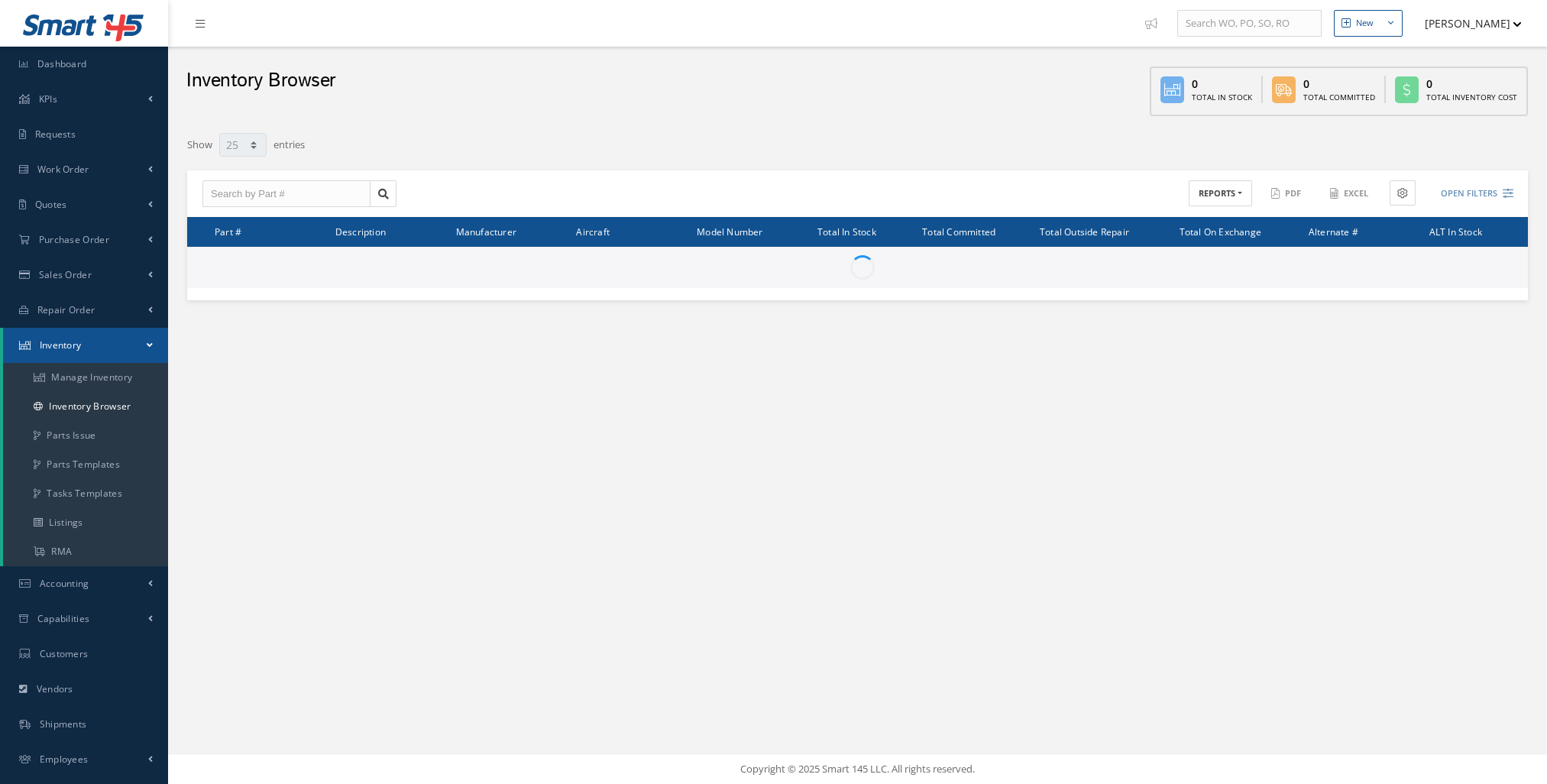
select select "25"
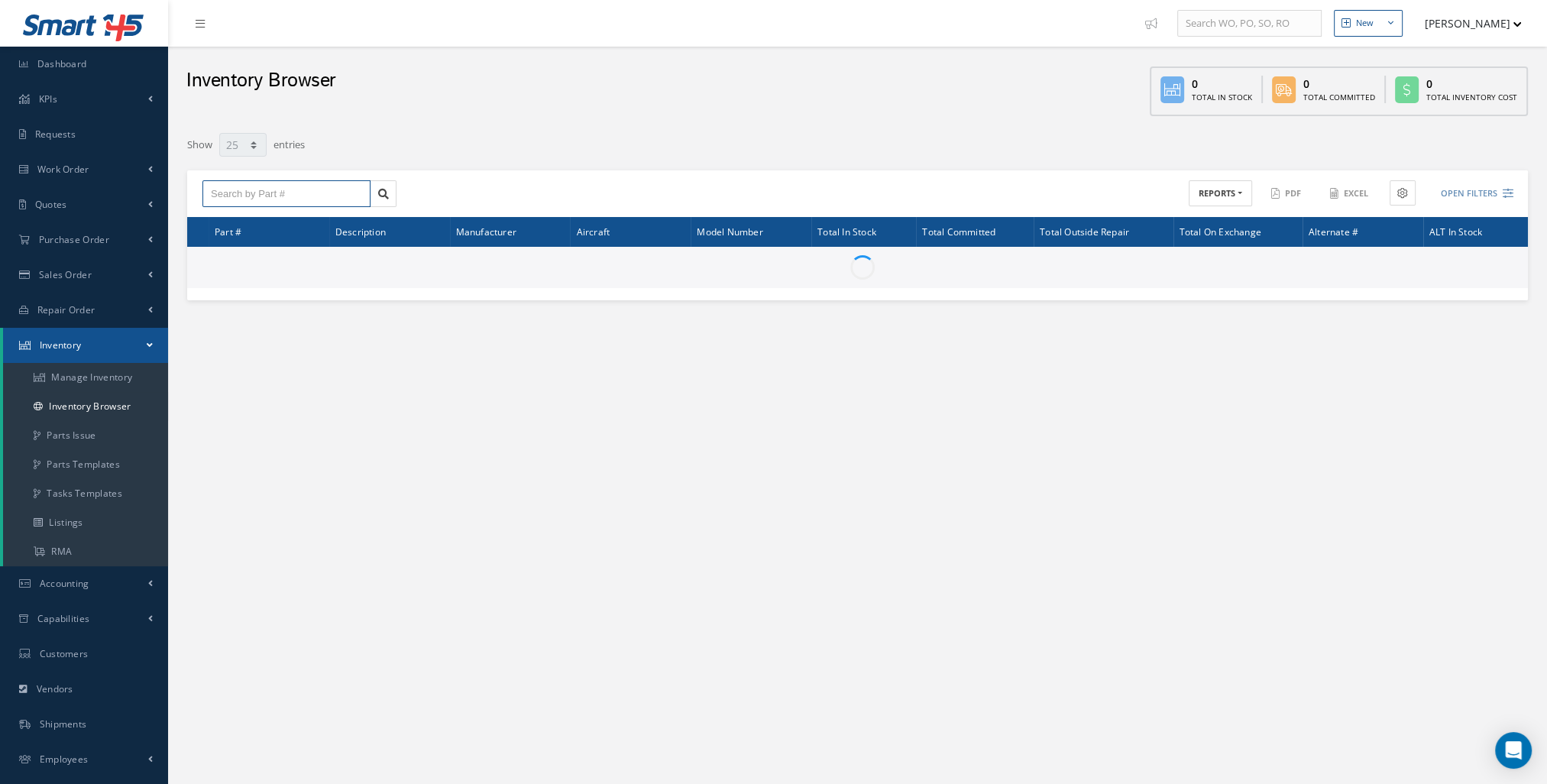
click at [247, 190] on input "text" at bounding box center [286, 194] width 168 height 28
type input "V"
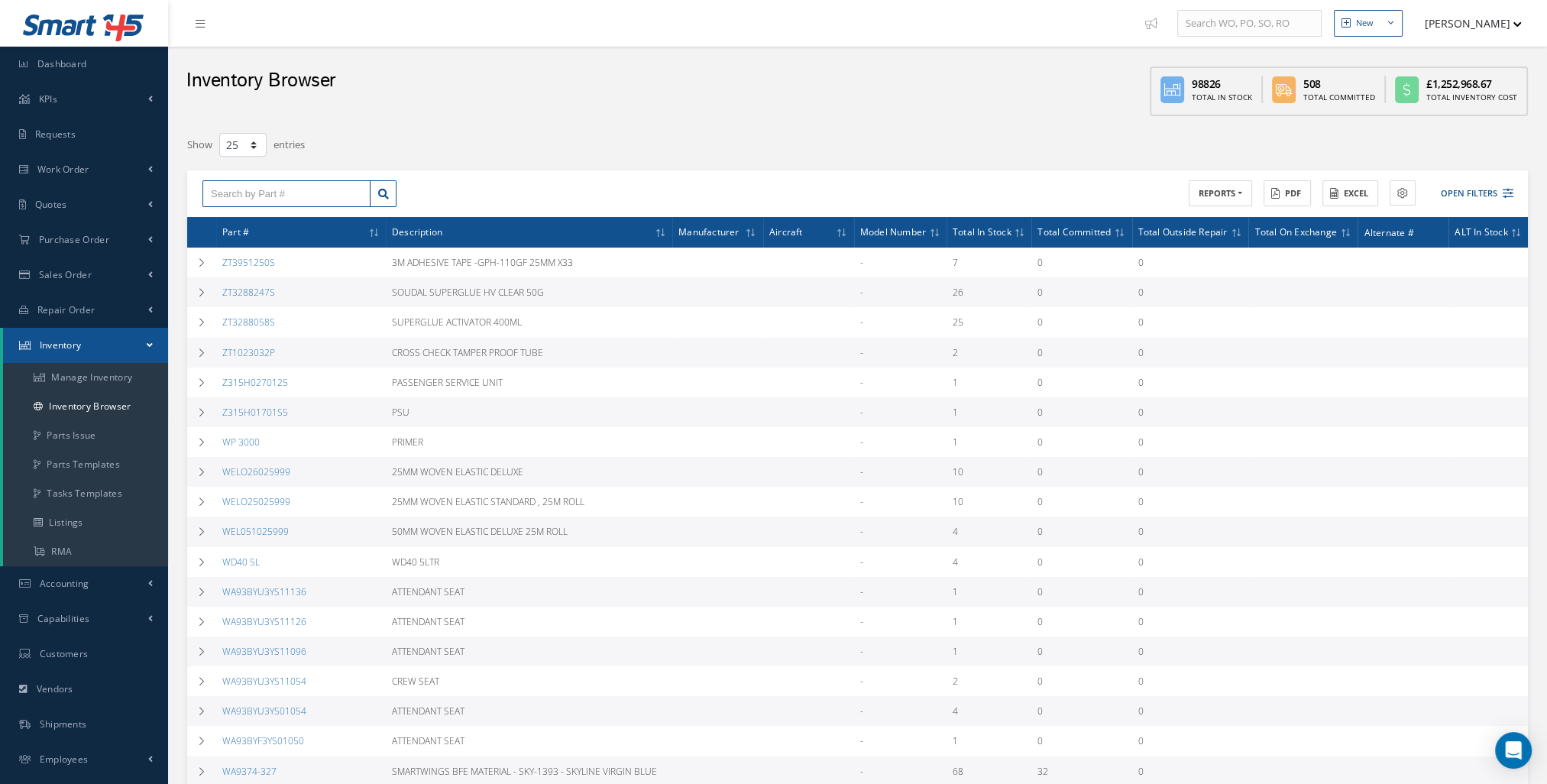
paste input "411N1102-32SP"
type input "411N1102-32SP"
click at [379, 197] on icon at bounding box center [384, 194] width 11 height 11
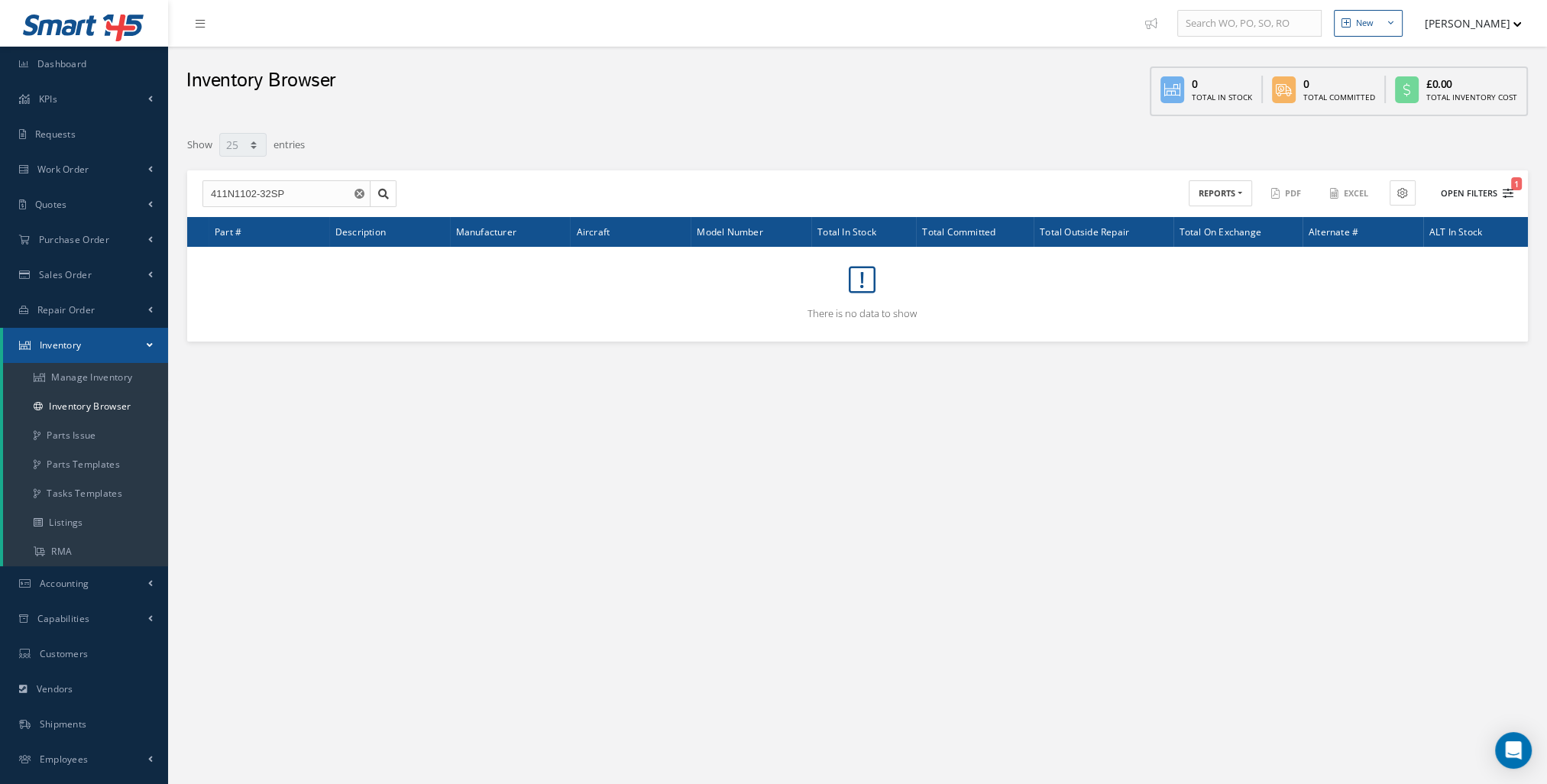
click at [1483, 182] on button "Open Filters 1" at bounding box center [1470, 194] width 87 height 25
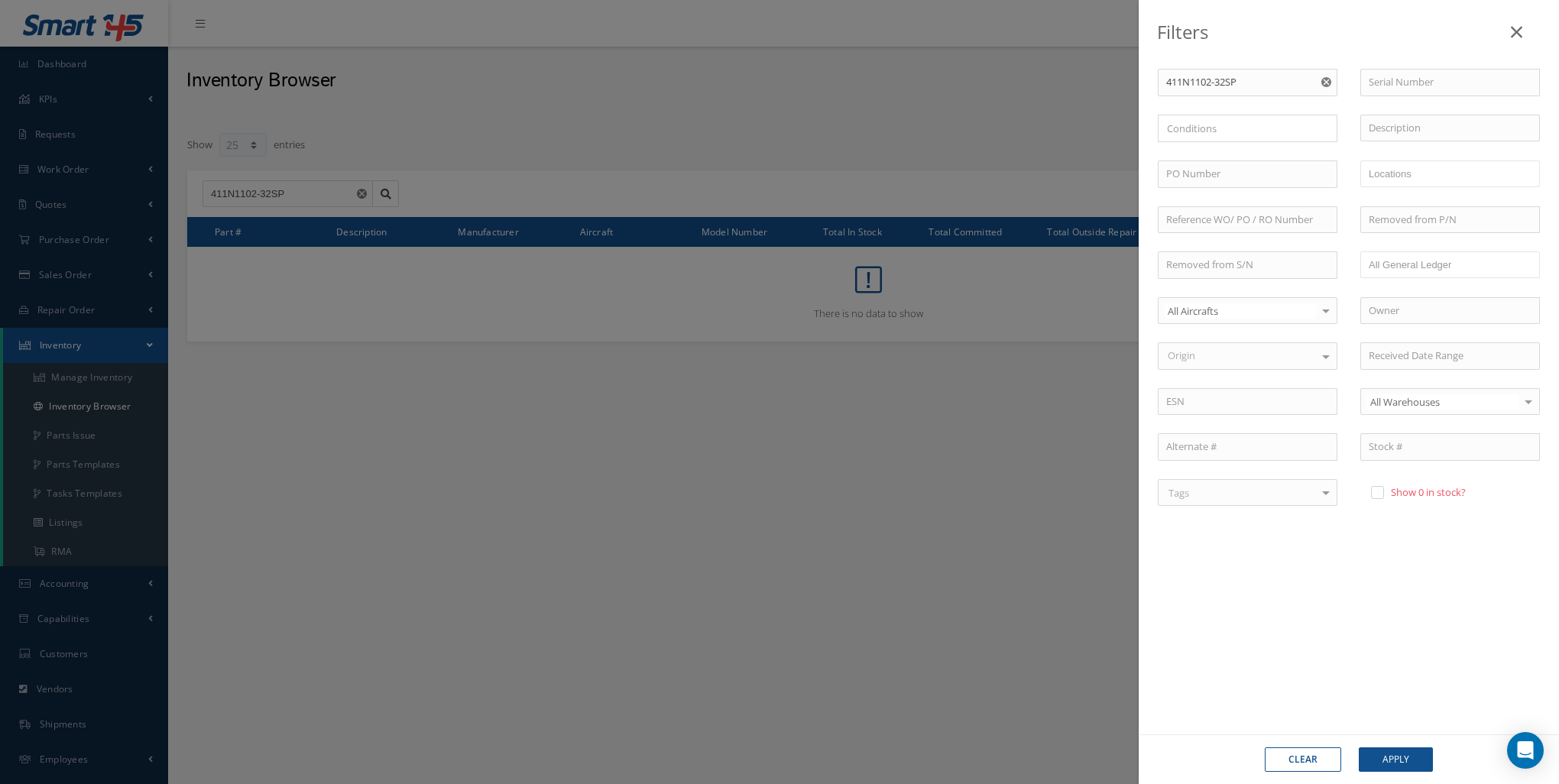
click at [1389, 491] on label "Show 0 in stock?" at bounding box center [1426, 491] width 79 height 13
click at [1381, 491] on input "checkbox" at bounding box center [1375, 492] width 10 height 10
checkbox input "true"
click at [1391, 741] on div "Clear Apply" at bounding box center [1348, 759] width 420 height 50
click at [1399, 764] on button "Apply" at bounding box center [1396, 759] width 74 height 24
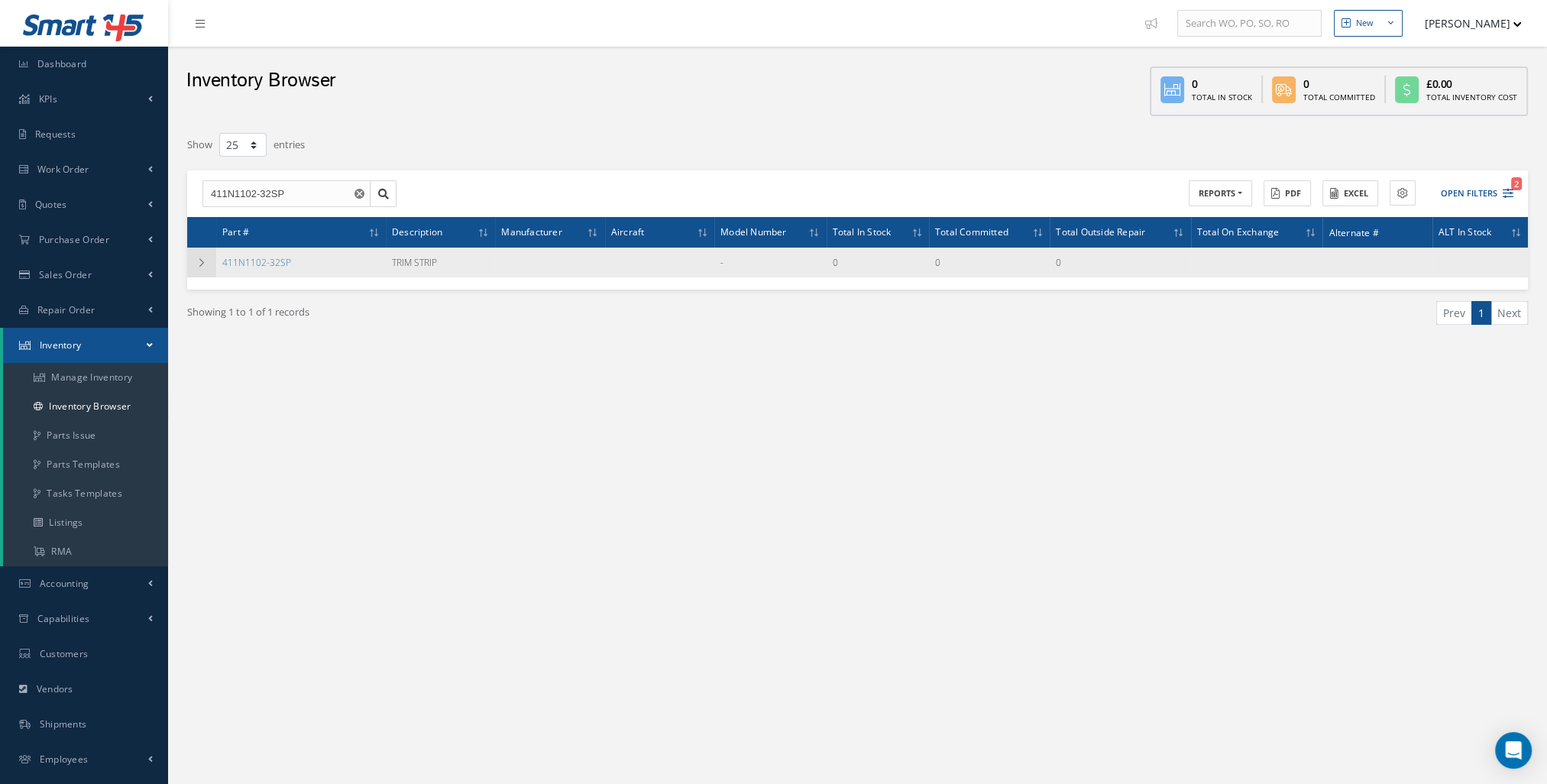
click at [212, 263] on td at bounding box center [202, 261] width 29 height 29
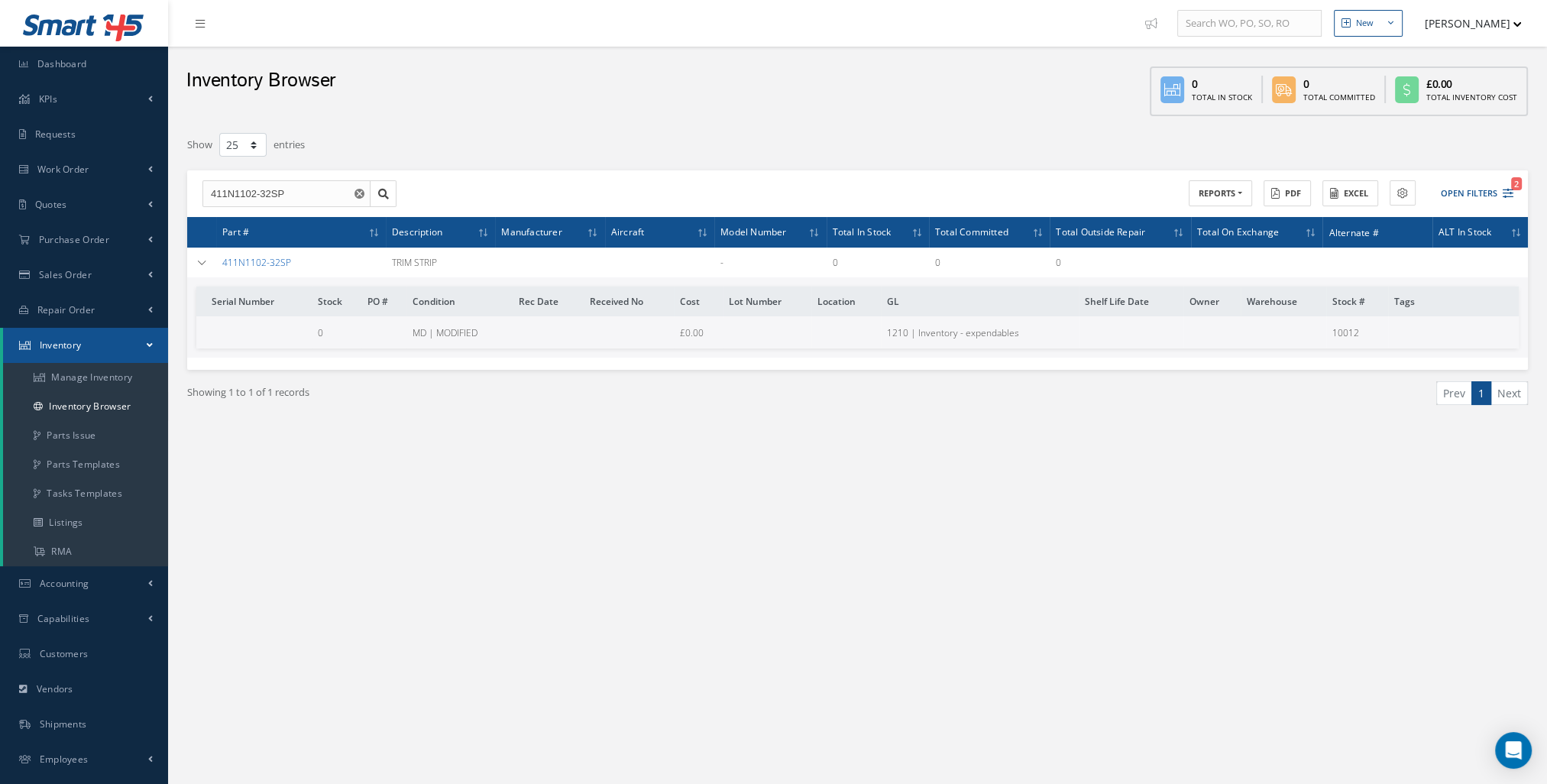
click at [278, 259] on link "411N1102-32SP" at bounding box center [256, 262] width 69 height 13
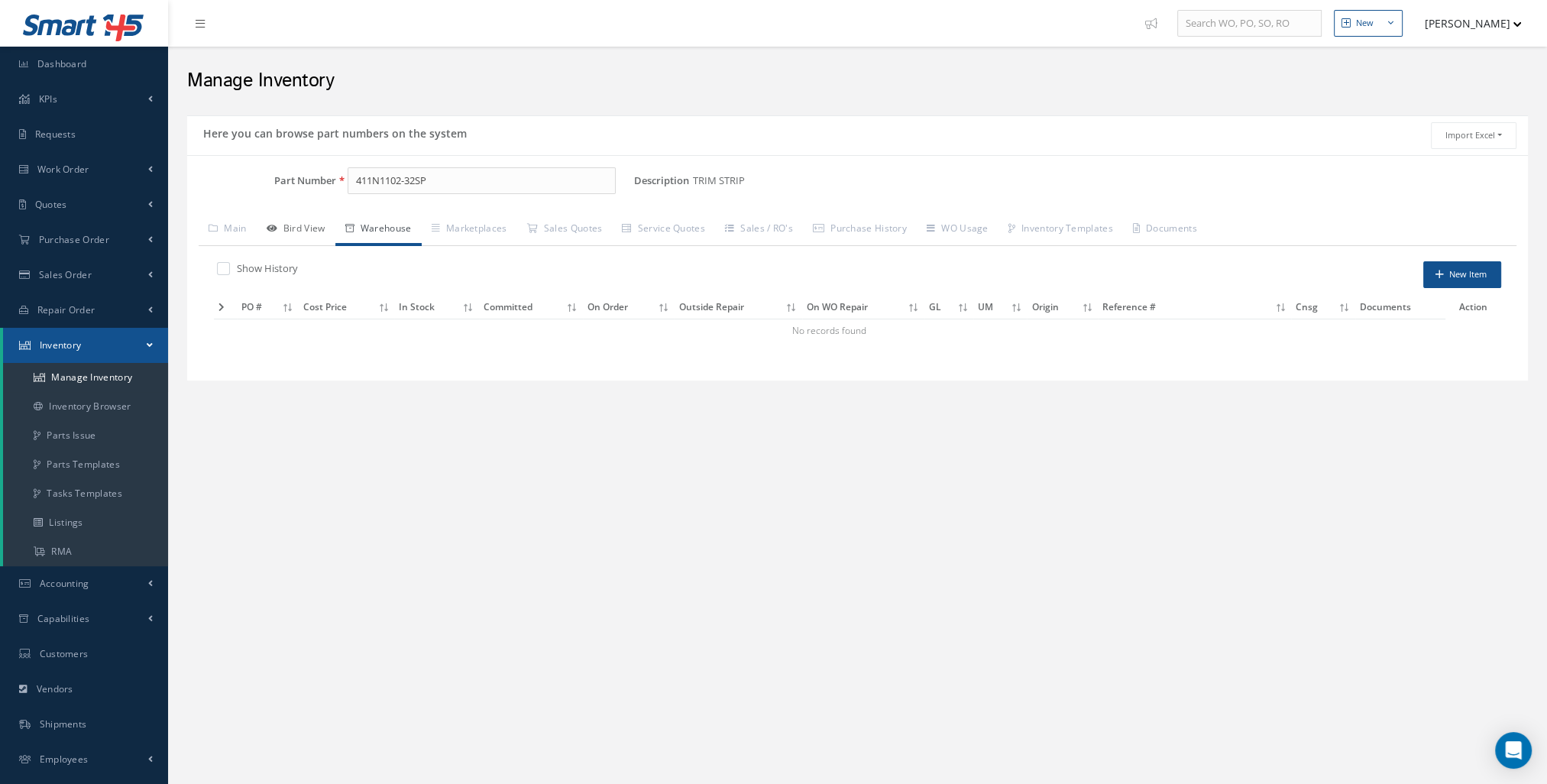
click at [327, 234] on link "Bird View" at bounding box center [296, 230] width 79 height 32
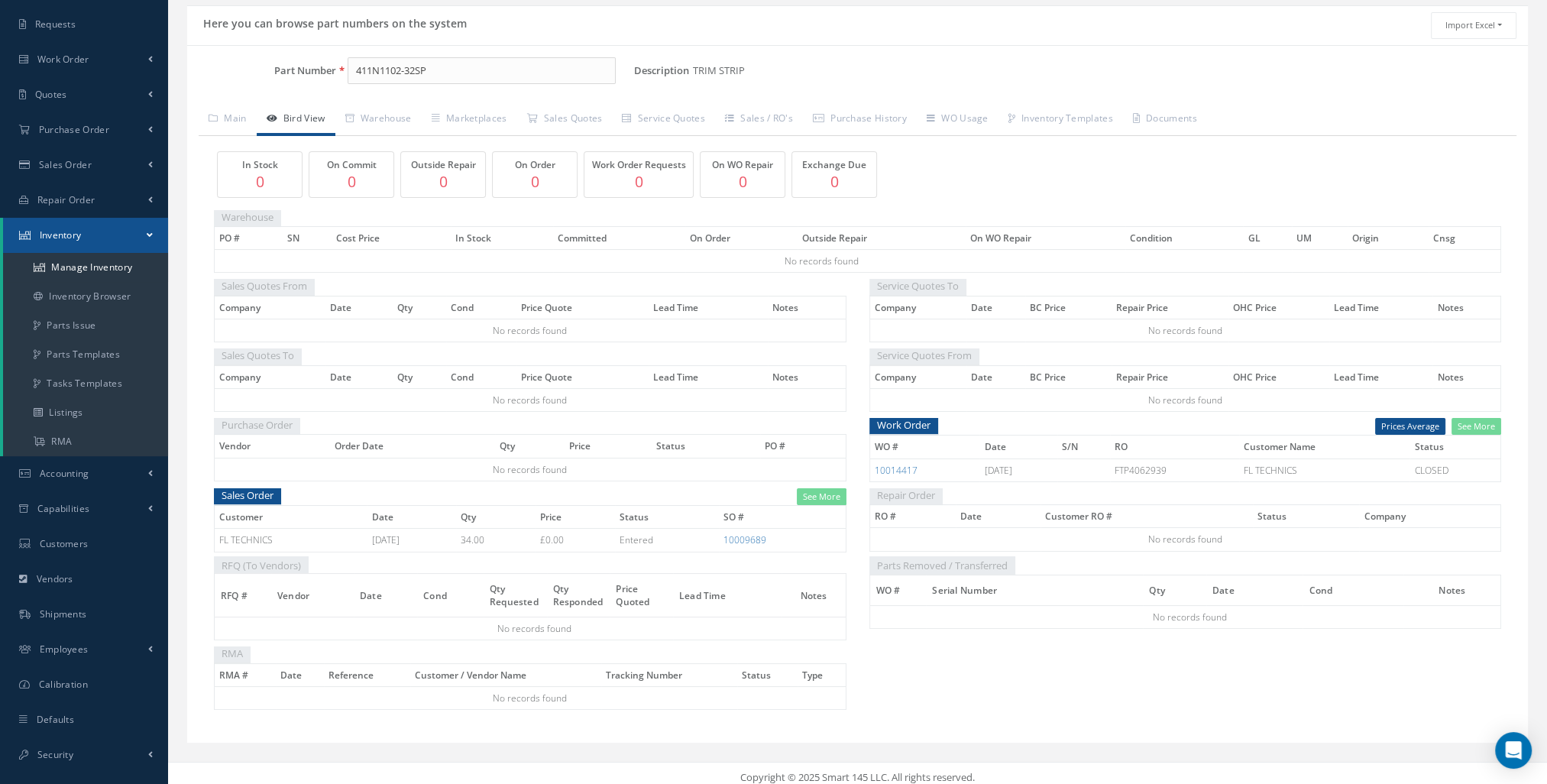
scroll to position [113, 0]
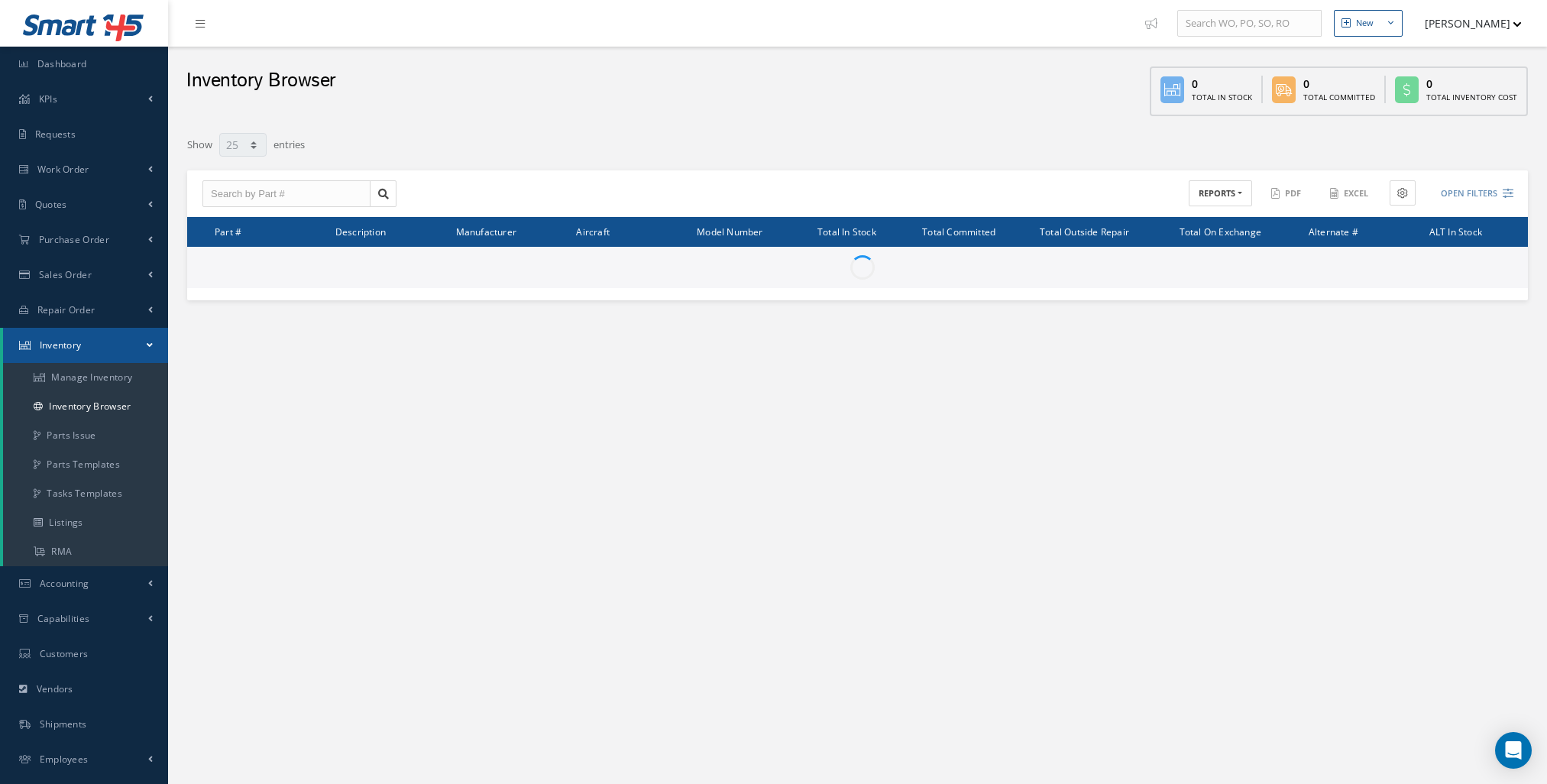
select select "25"
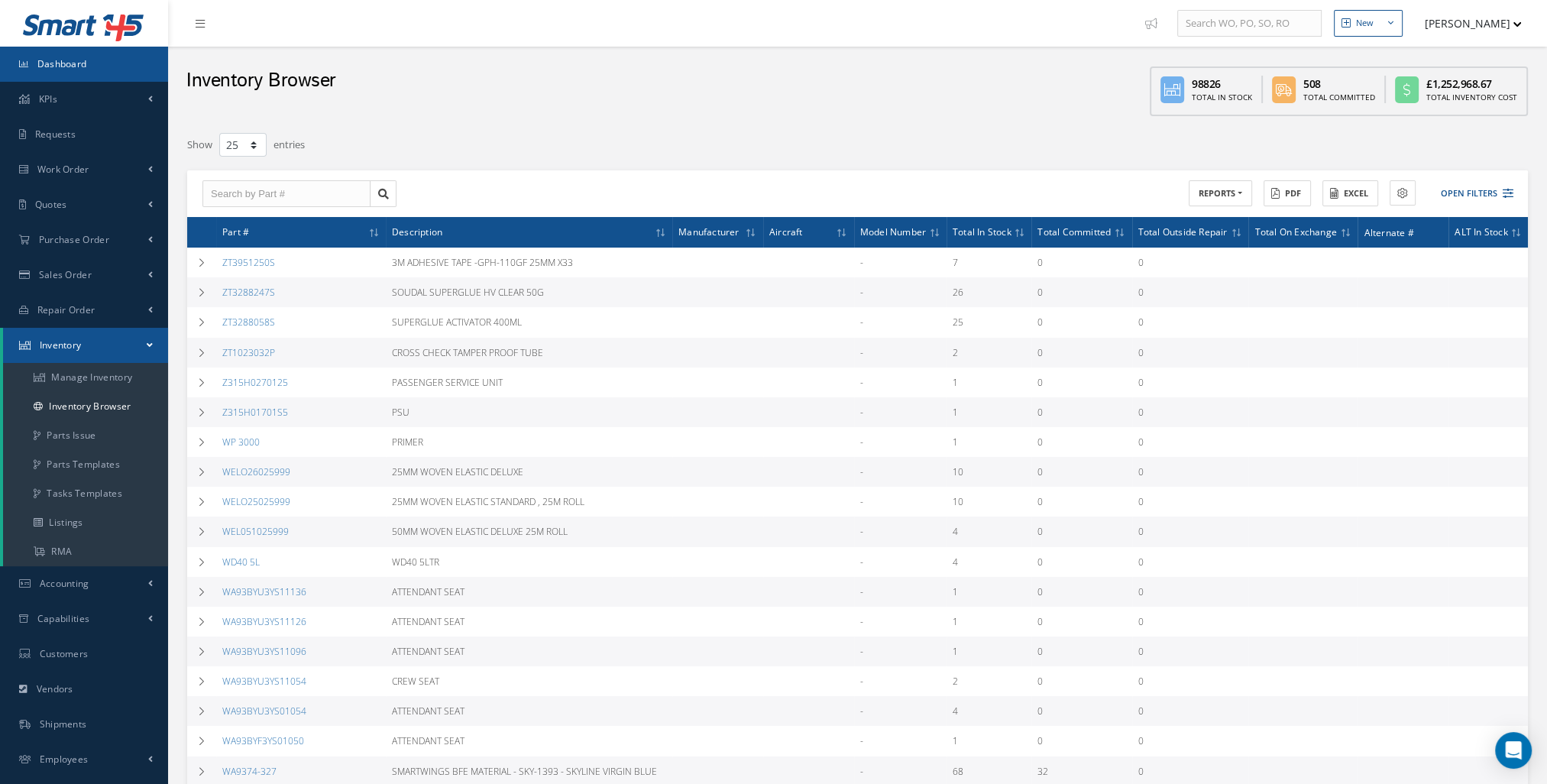
click at [96, 69] on link "Dashboard" at bounding box center [84, 63] width 168 height 35
